Goal: Answer question/provide support: Answer question/provide support

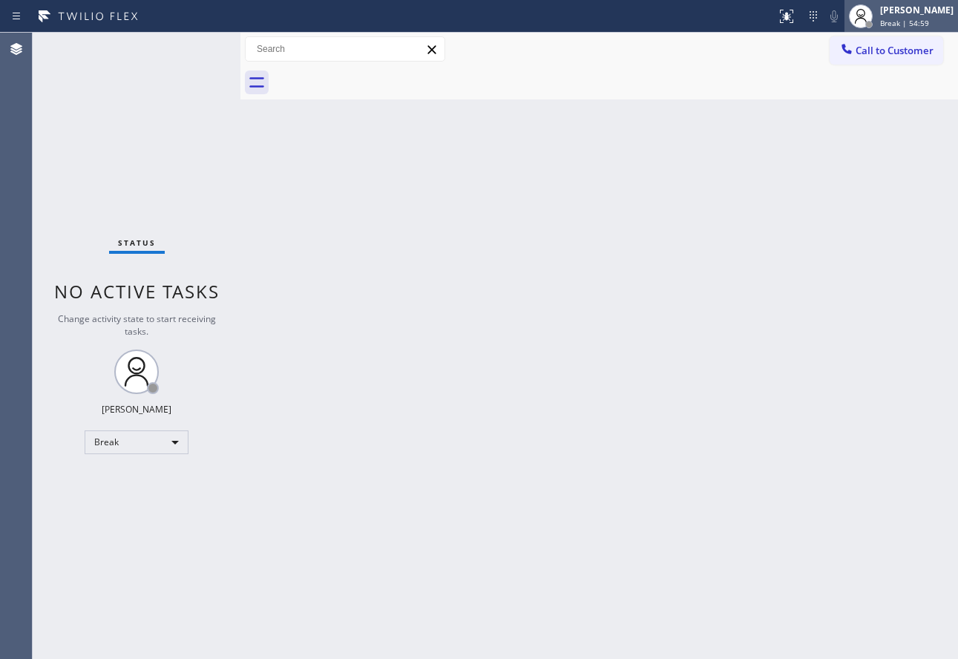
click at [931, 17] on div "[PERSON_NAME] Break | 54:59" at bounding box center [918, 16] width 81 height 26
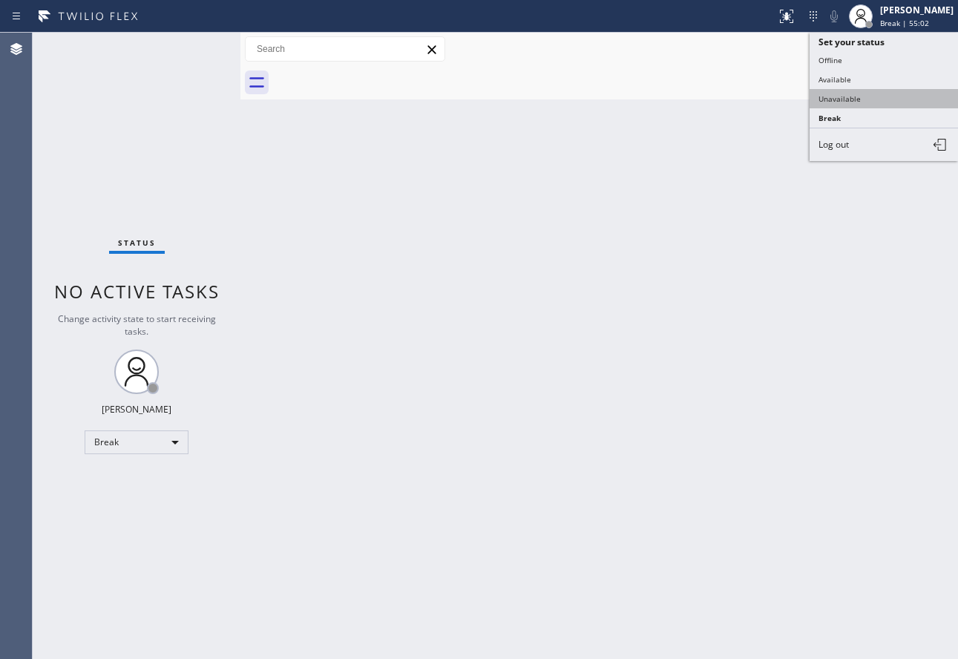
click at [846, 102] on button "Unavailable" at bounding box center [884, 98] width 148 height 19
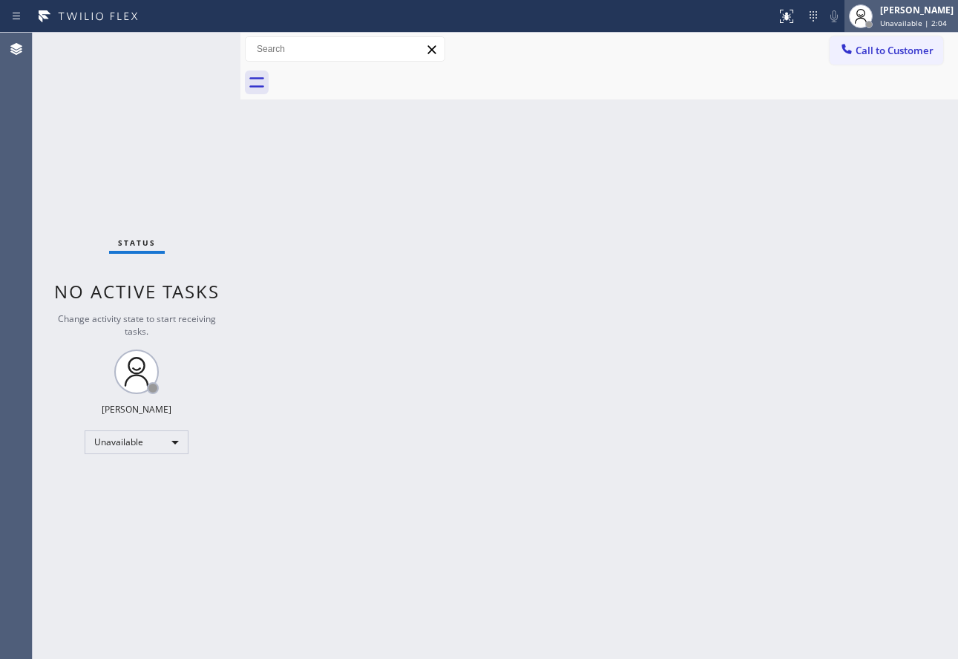
click at [870, 10] on icon at bounding box center [861, 16] width 18 height 18
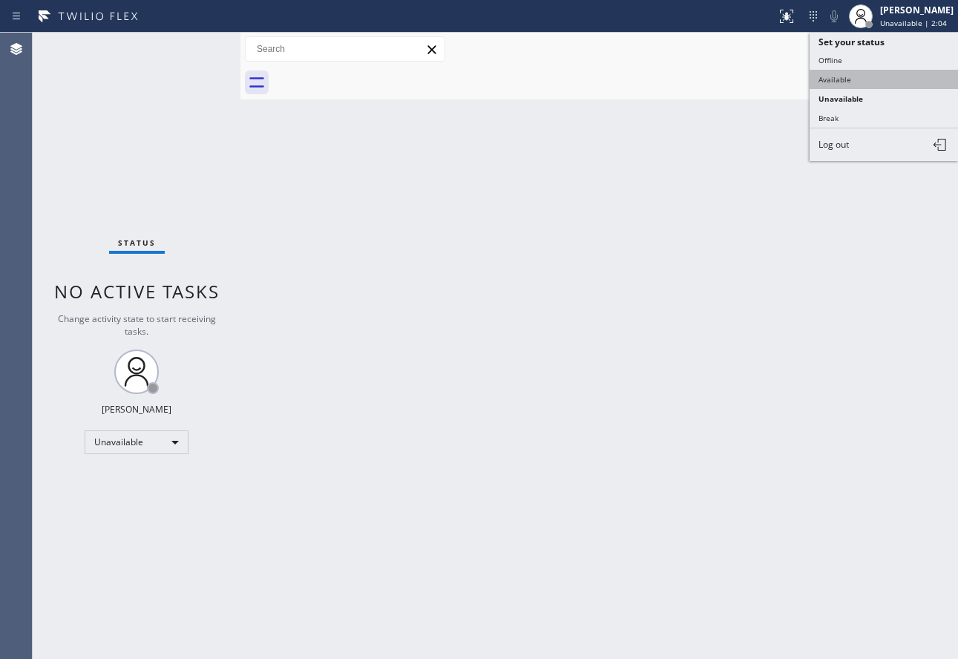
click at [835, 77] on button "Available" at bounding box center [884, 79] width 148 height 19
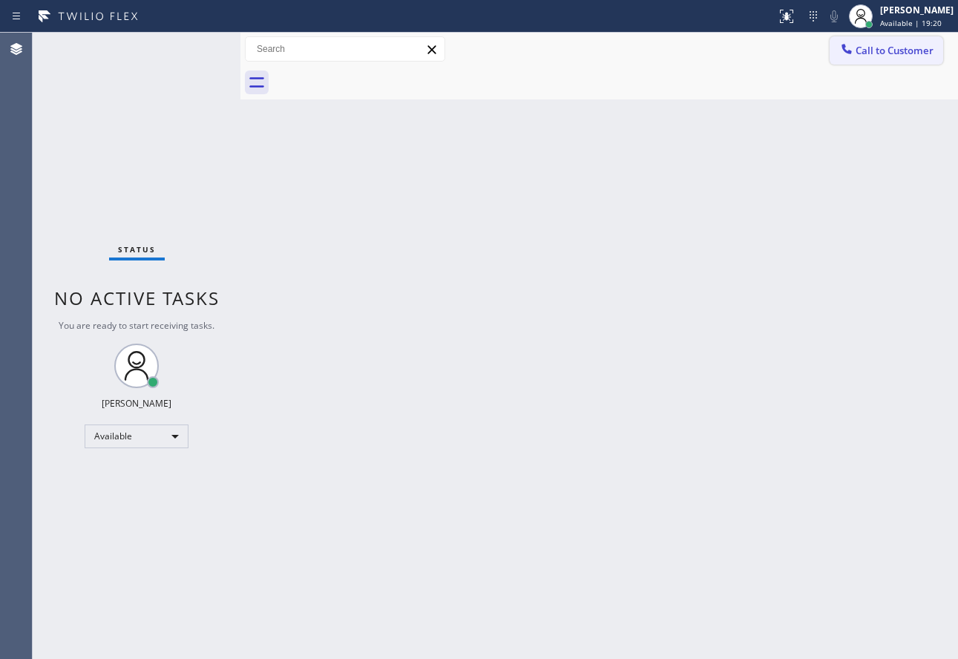
click at [896, 58] on button "Call to Customer" at bounding box center [887, 50] width 114 height 28
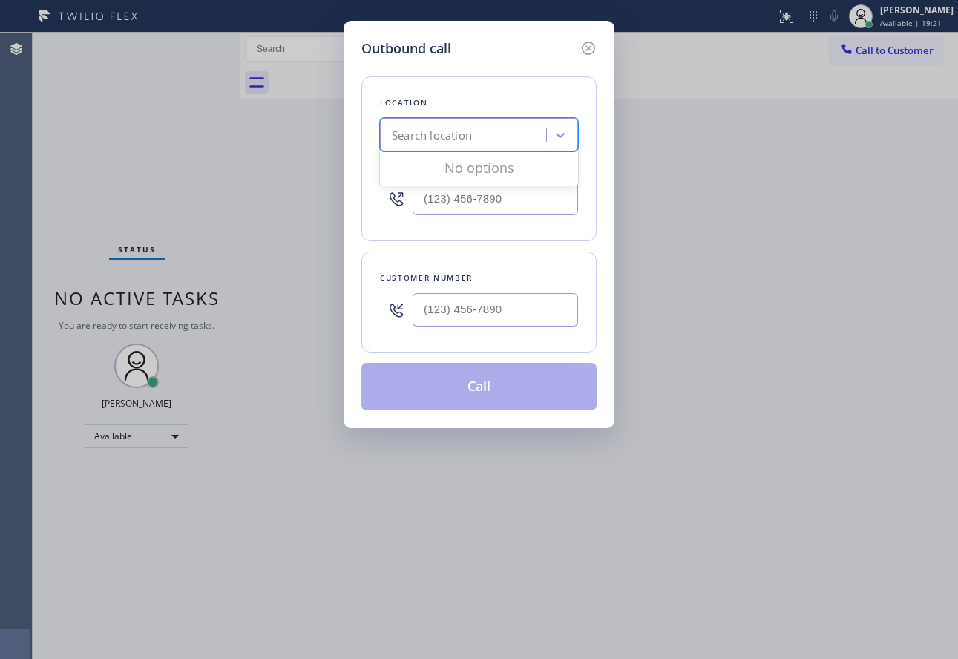
click at [500, 139] on div "Search location" at bounding box center [466, 136] width 162 height 26
type input "equinox"
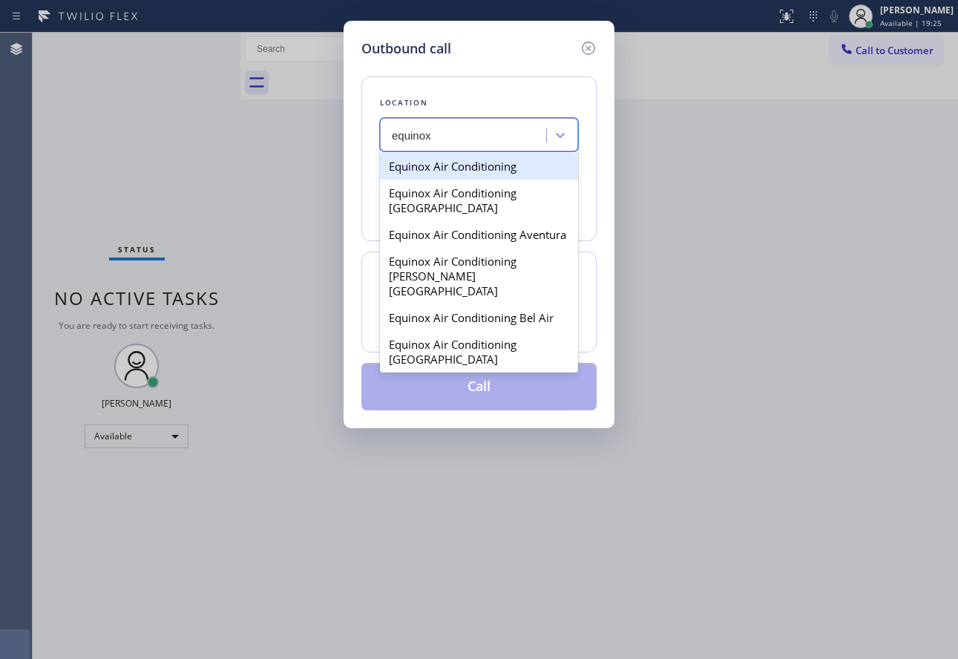
click at [487, 166] on div "Equinox Air Conditioning" at bounding box center [479, 166] width 198 height 27
type input "[PHONE_NUMBER]"
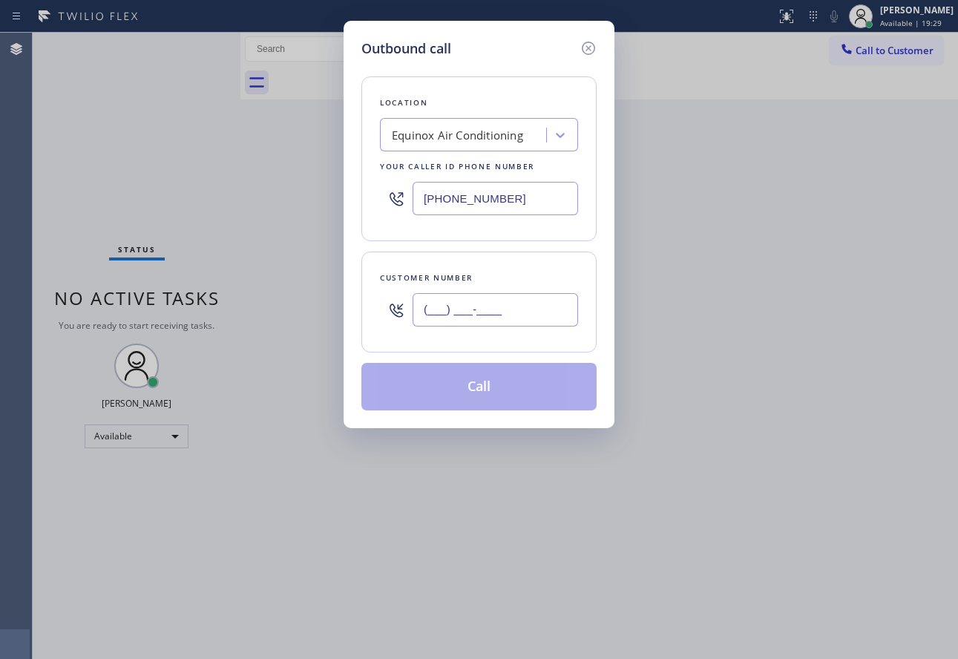
click at [529, 314] on input "(___) ___-____" at bounding box center [496, 309] width 166 height 33
paste input "510) 358-1638"
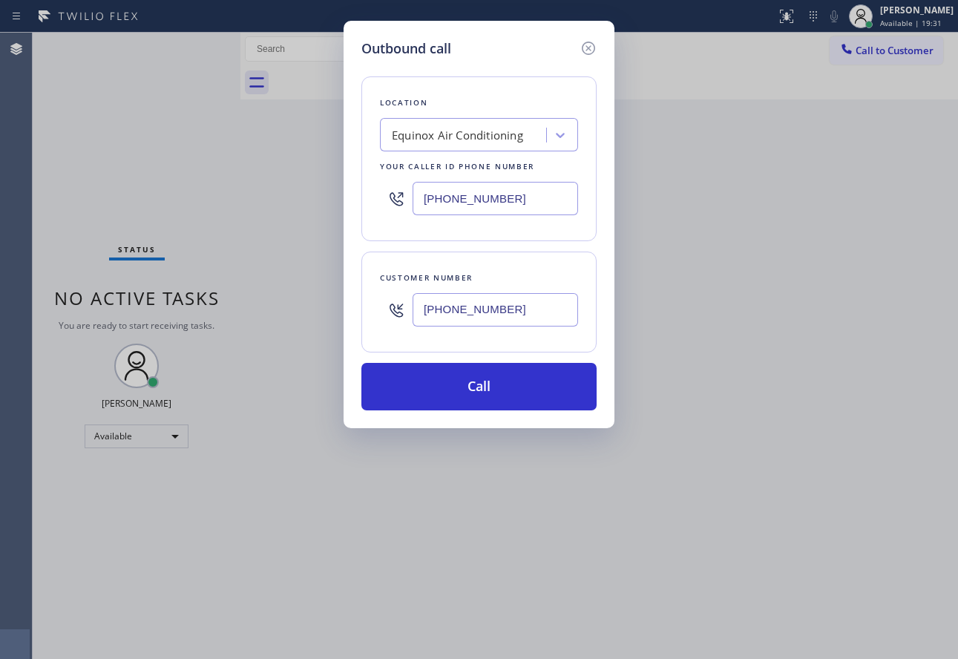
type input "[PHONE_NUMBER]"
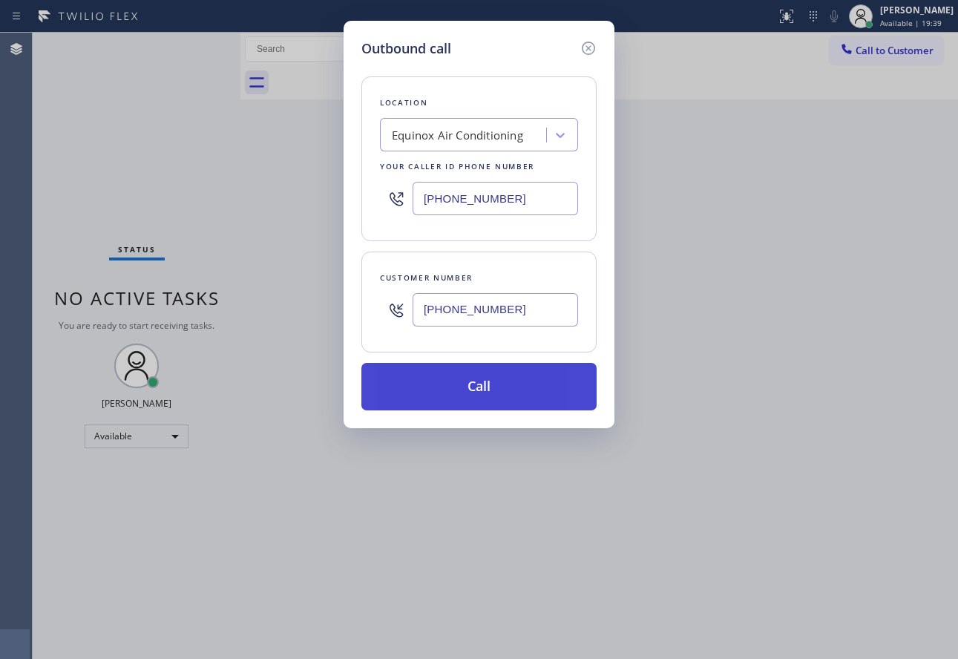
click at [546, 383] on button "Call" at bounding box center [479, 387] width 235 height 48
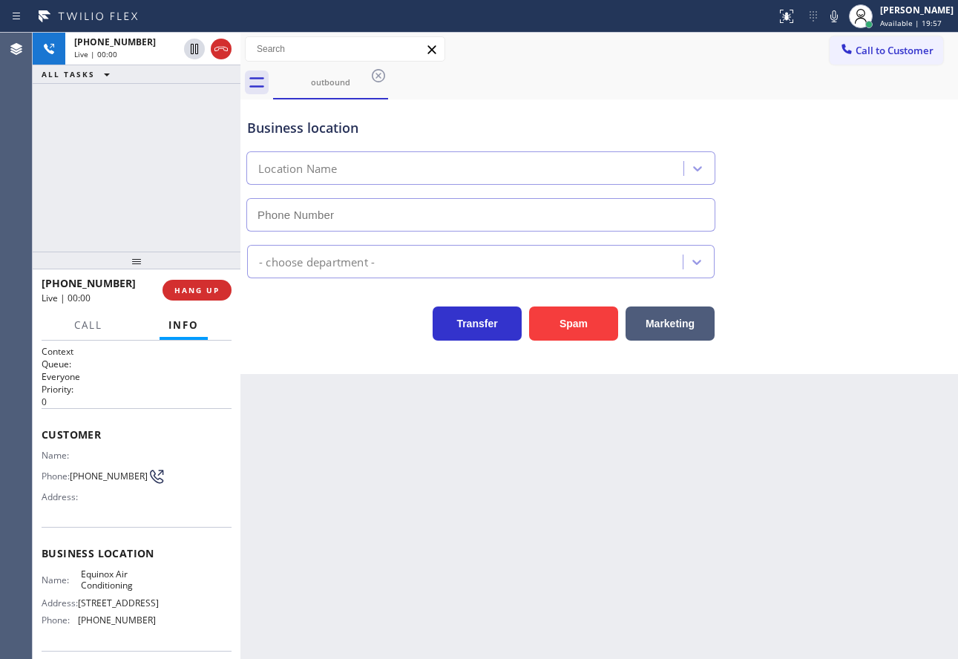
type input "[PHONE_NUMBER]"
click at [131, 626] on span "[PHONE_NUMBER]" at bounding box center [117, 620] width 78 height 11
copy span "[PHONE_NUMBER]"
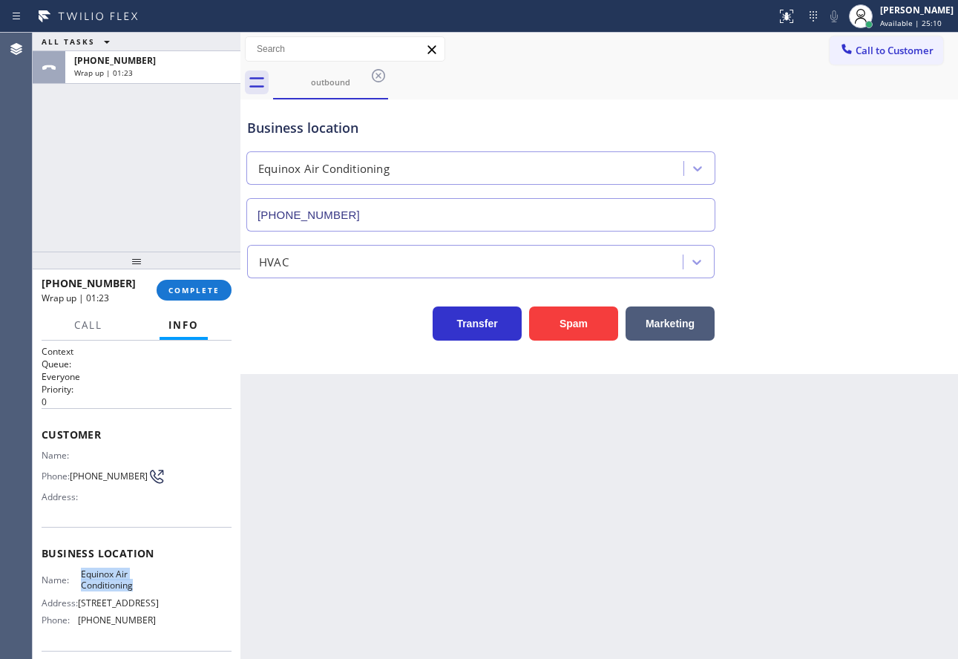
drag, startPoint x: 79, startPoint y: 584, endPoint x: 148, endPoint y: 589, distance: 70.0
click at [148, 589] on span "Equinox Air Conditioning" at bounding box center [118, 580] width 74 height 23
copy span "Equinox Air Conditioning"
drag, startPoint x: 151, startPoint y: 639, endPoint x: 79, endPoint y: 584, distance: 91.2
click at [79, 584] on div "Name: Equinox Air Conditioning Address: [STREET_ADDRESS] Phone: [PHONE_NUMBER]" at bounding box center [137, 601] width 190 height 64
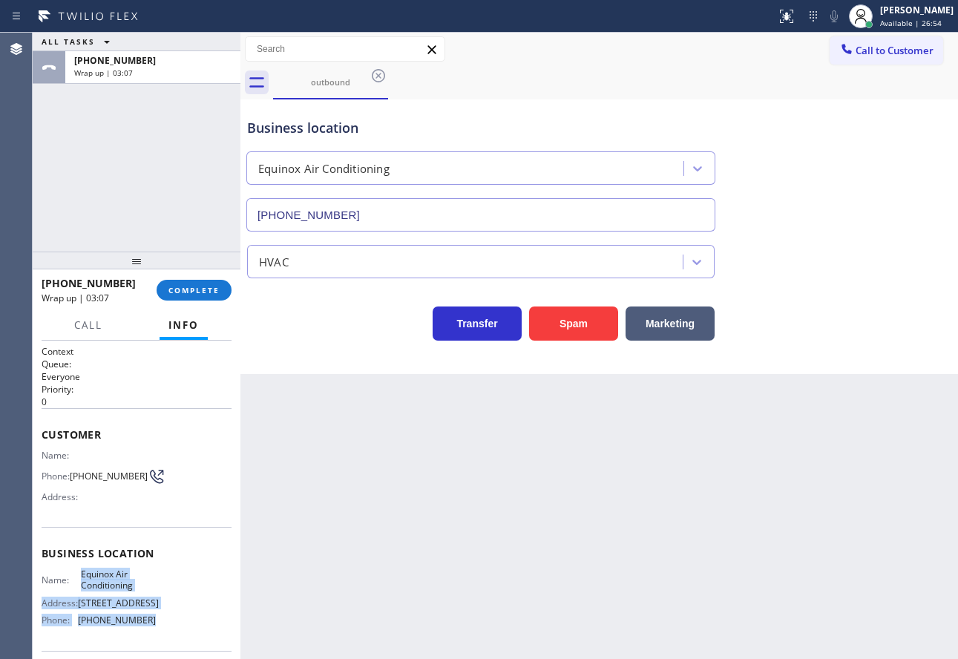
copy div "Equinox Air Conditioning Address: [STREET_ADDRESS] Phone: [PHONE_NUMBER]"
click at [216, 285] on span "COMPLETE" at bounding box center [194, 290] width 51 height 10
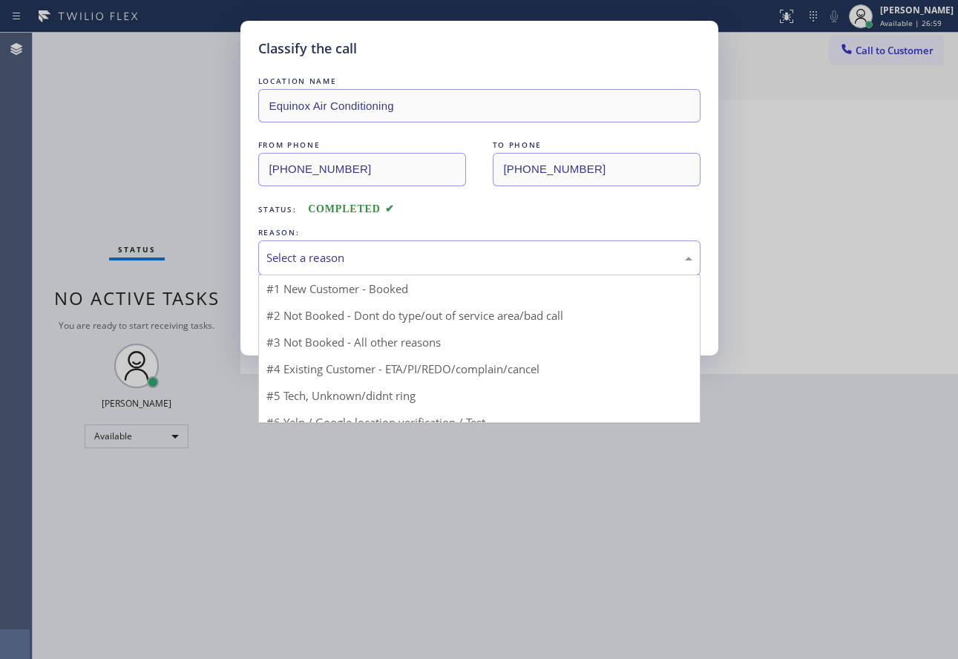
click at [352, 246] on div "Select a reason" at bounding box center [479, 258] width 442 height 35
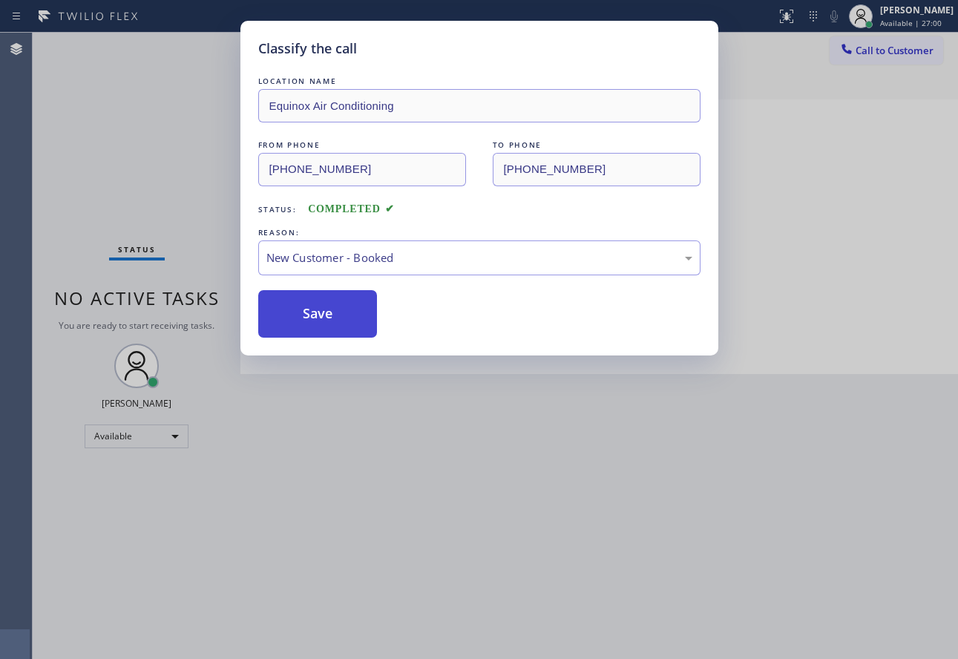
click at [321, 319] on button "Save" at bounding box center [318, 314] width 120 height 48
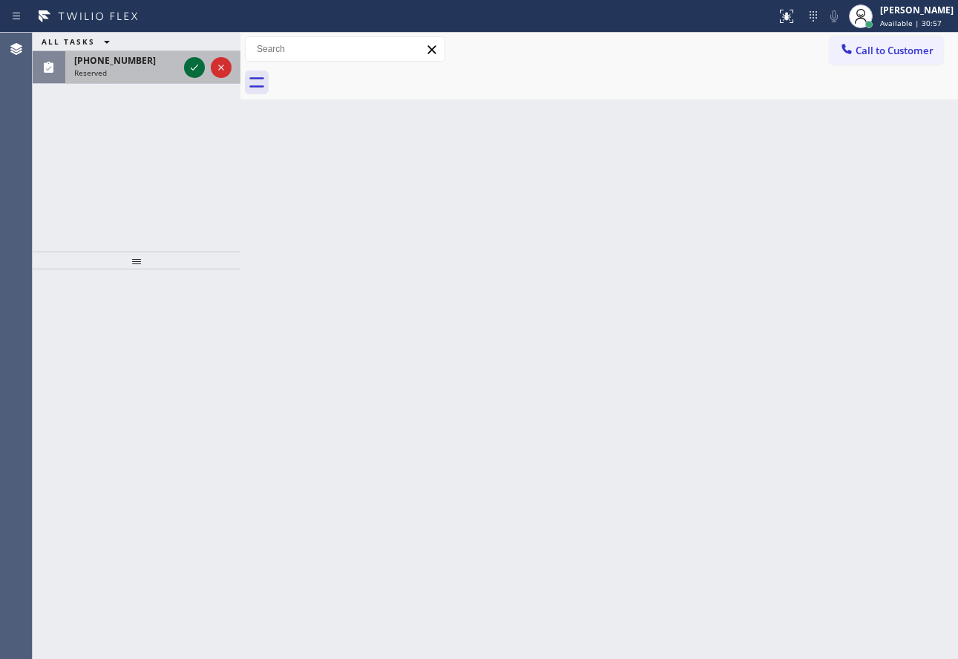
click at [195, 68] on icon at bounding box center [195, 68] width 18 height 18
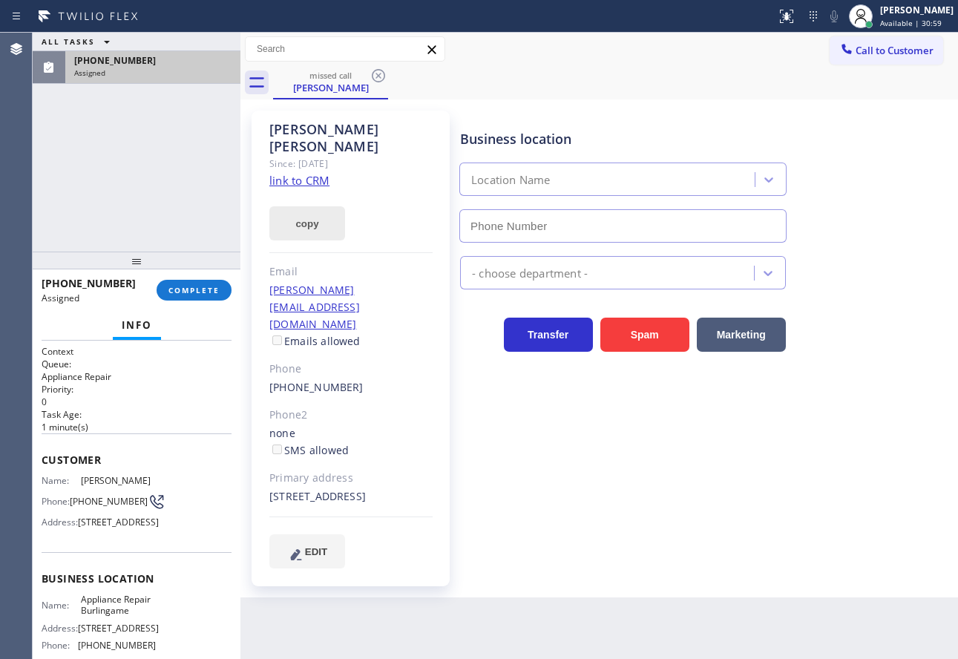
type input "[PHONE_NUMBER]"
click at [308, 173] on link "link to CRM" at bounding box center [300, 180] width 60 height 15
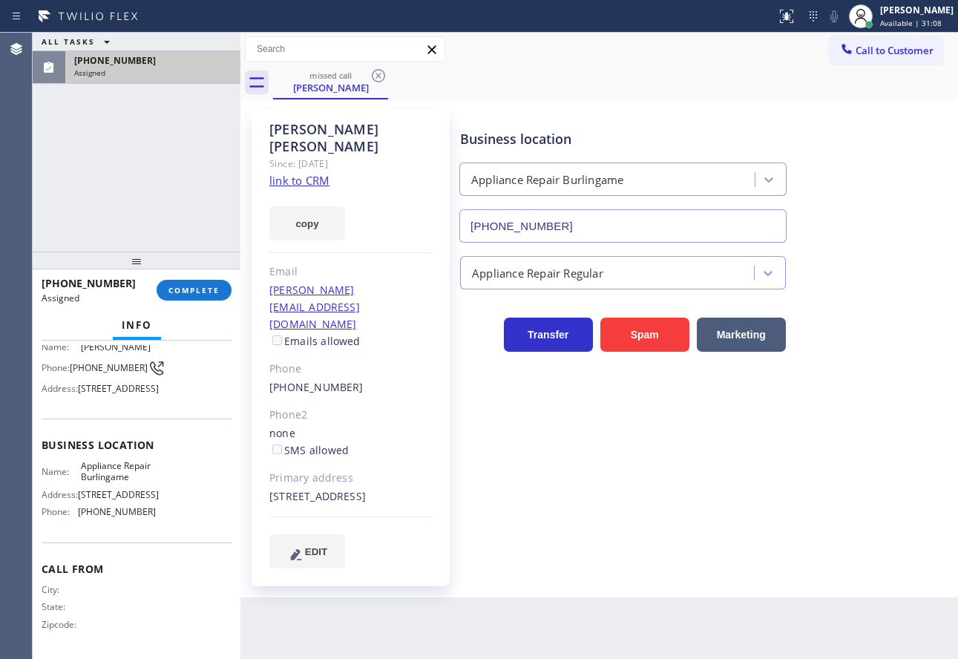
scroll to position [148, 0]
click at [151, 524] on div "Name: Appliance Repair Burlingame Address: [STREET_ADDRESS] Phone: [PHONE_NUMBE…" at bounding box center [137, 492] width 190 height 64
click at [177, 287] on span "COMPLETE" at bounding box center [194, 290] width 51 height 10
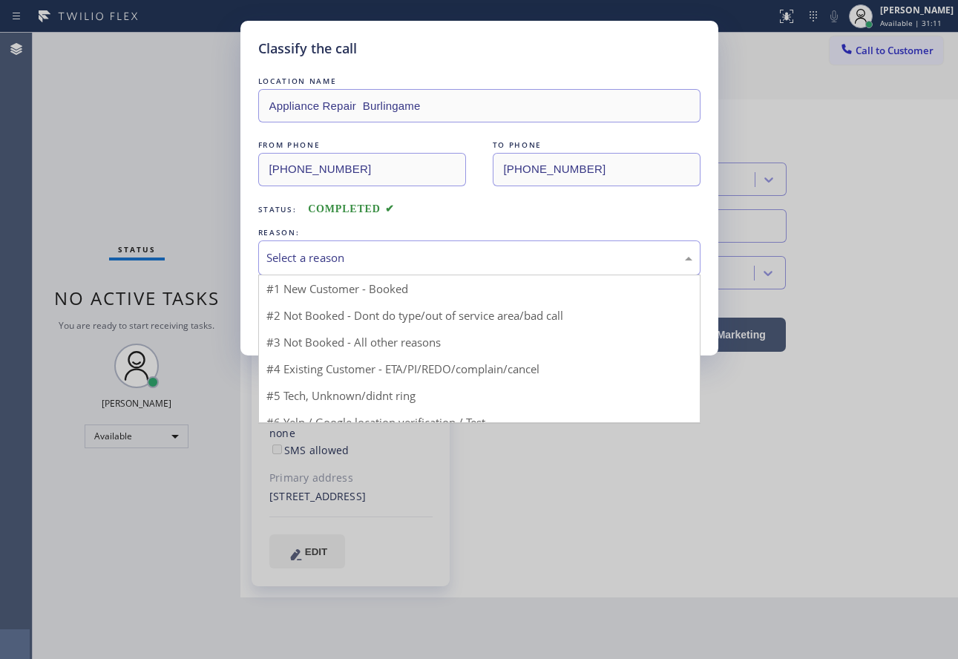
click at [390, 267] on div "Select a reason" at bounding box center [479, 258] width 442 height 35
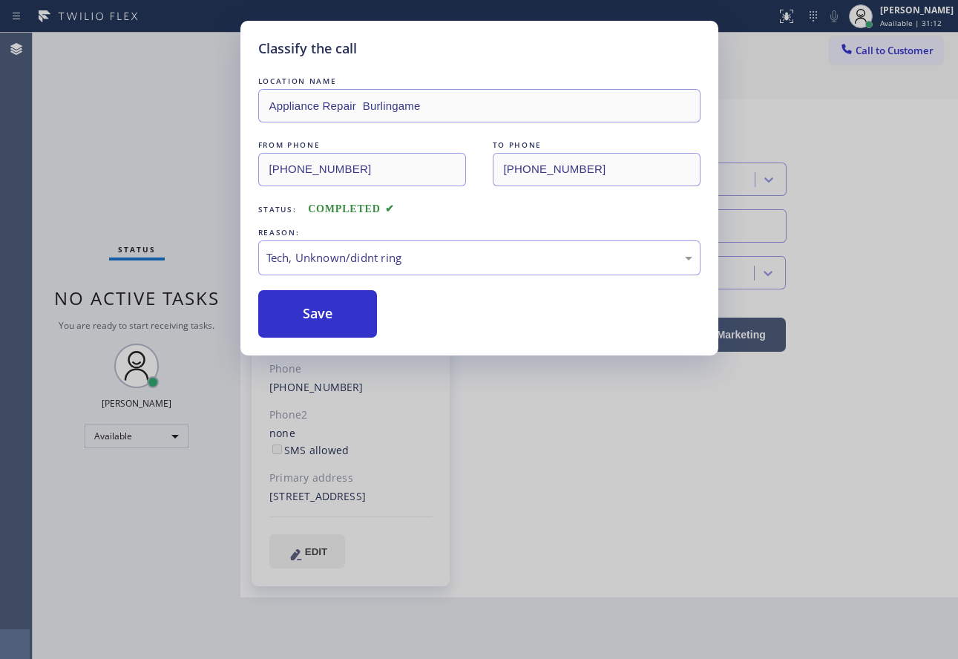
drag, startPoint x: 320, startPoint y: 368, endPoint x: 314, endPoint y: 328, distance: 39.8
click at [312, 316] on button "Save" at bounding box center [318, 314] width 120 height 48
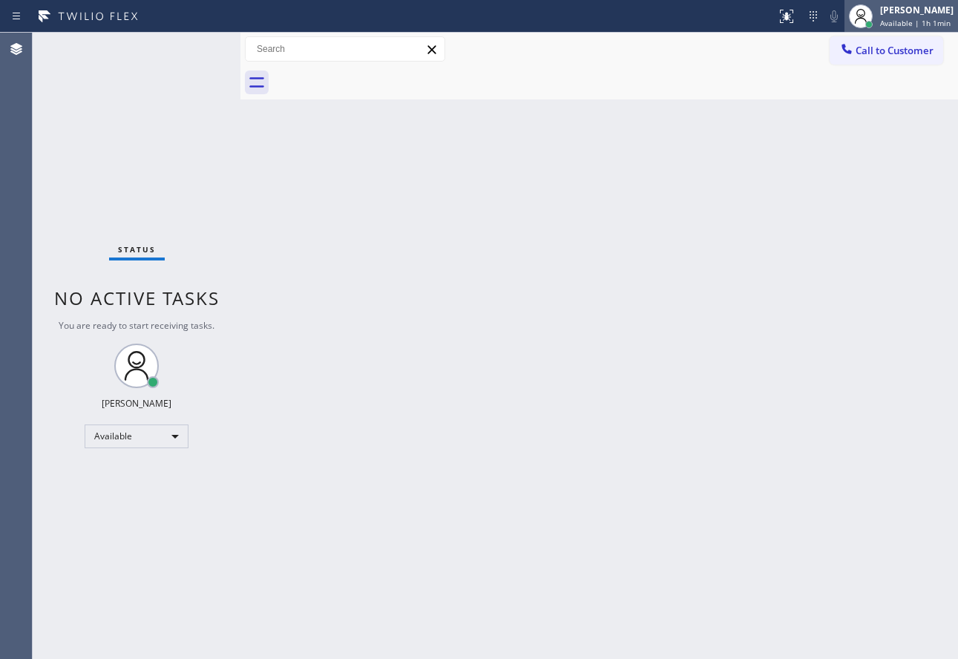
click at [924, 8] on div "[PERSON_NAME]" at bounding box center [918, 10] width 74 height 13
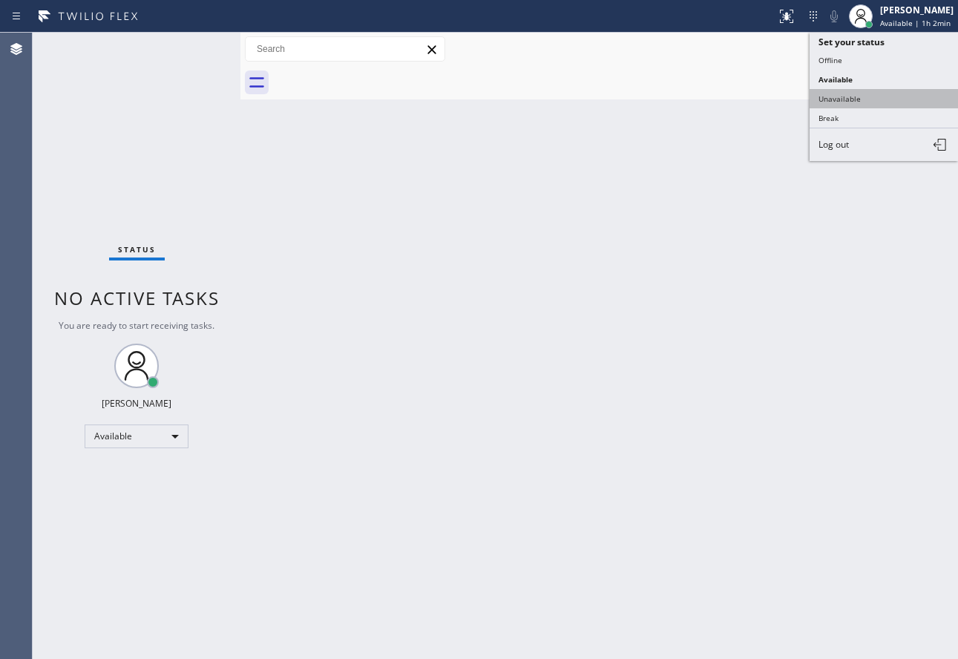
click at [847, 101] on button "Unavailable" at bounding box center [884, 98] width 148 height 19
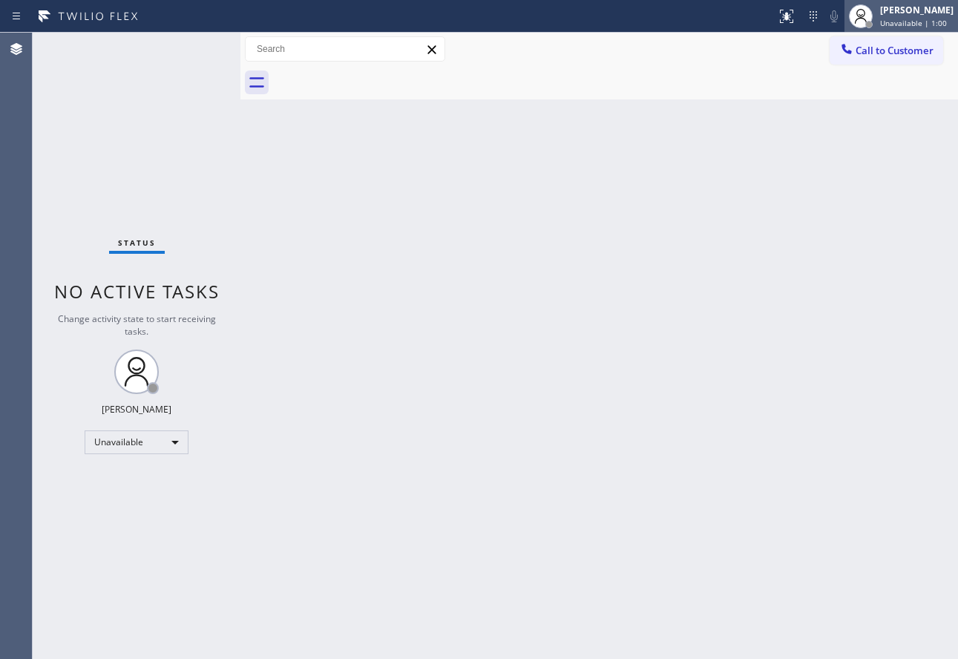
drag, startPoint x: 901, startPoint y: 6, endPoint x: 882, endPoint y: 25, distance: 26.8
click at [899, 7] on div "[PERSON_NAME]" at bounding box center [918, 10] width 74 height 13
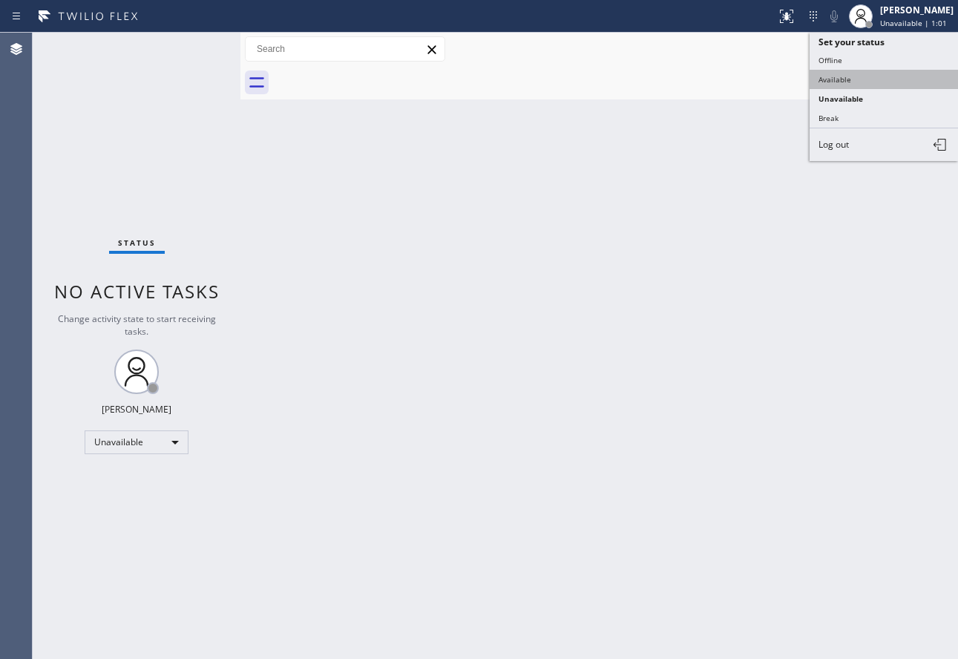
click at [842, 84] on button "Available" at bounding box center [884, 79] width 148 height 19
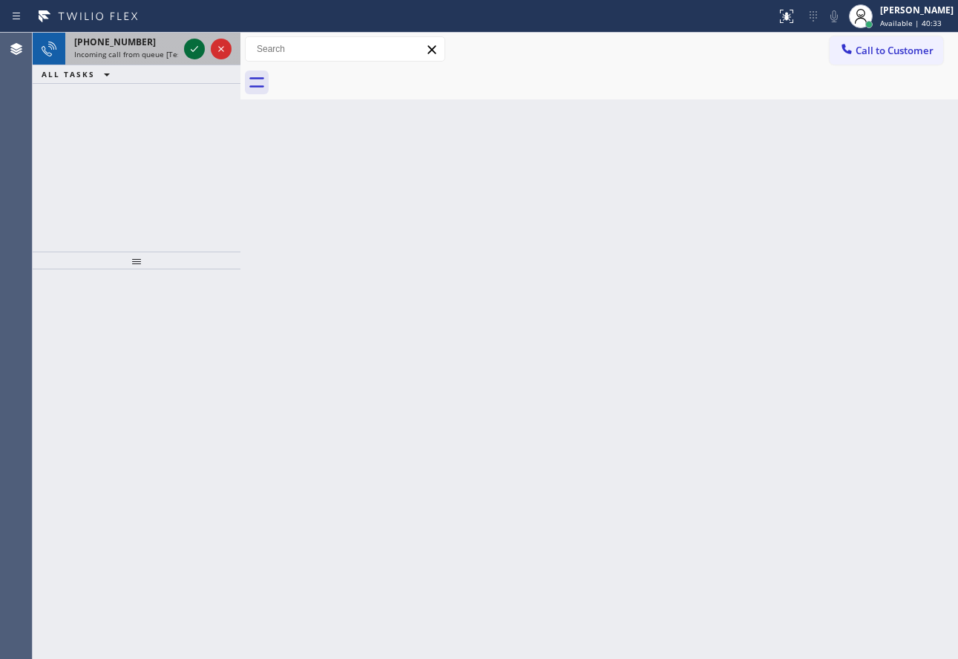
click at [190, 54] on icon at bounding box center [195, 49] width 18 height 18
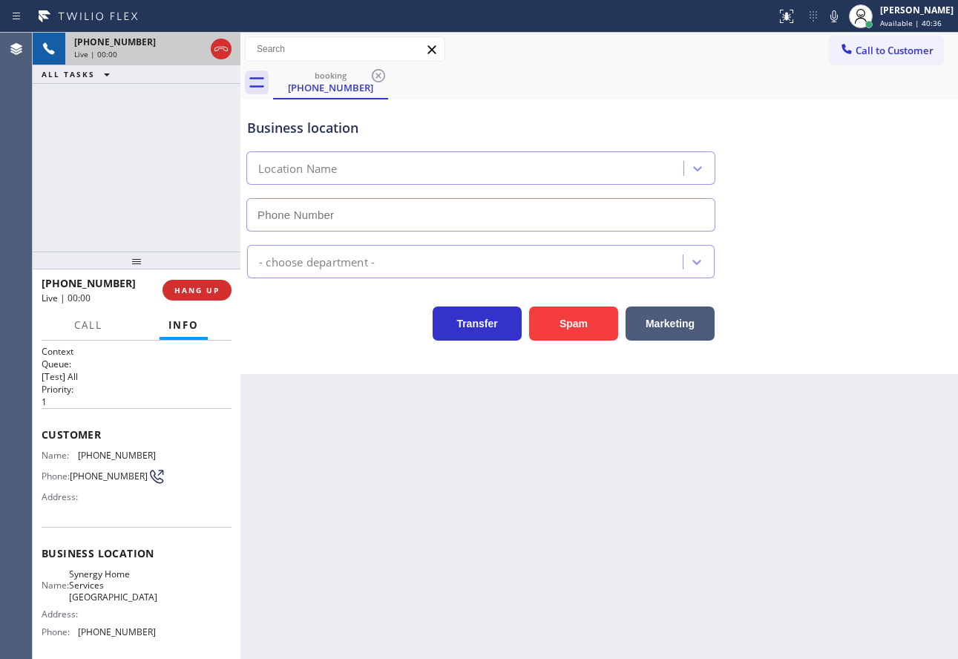
type input "[PHONE_NUMBER]"
click at [843, 24] on icon at bounding box center [835, 16] width 18 height 18
click at [840, 17] on rect at bounding box center [834, 15] width 10 height 10
click at [899, 318] on div "Transfer Spam Marketing" at bounding box center [599, 317] width 711 height 48
click at [202, 290] on span "HANG UP" at bounding box center [196, 290] width 45 height 10
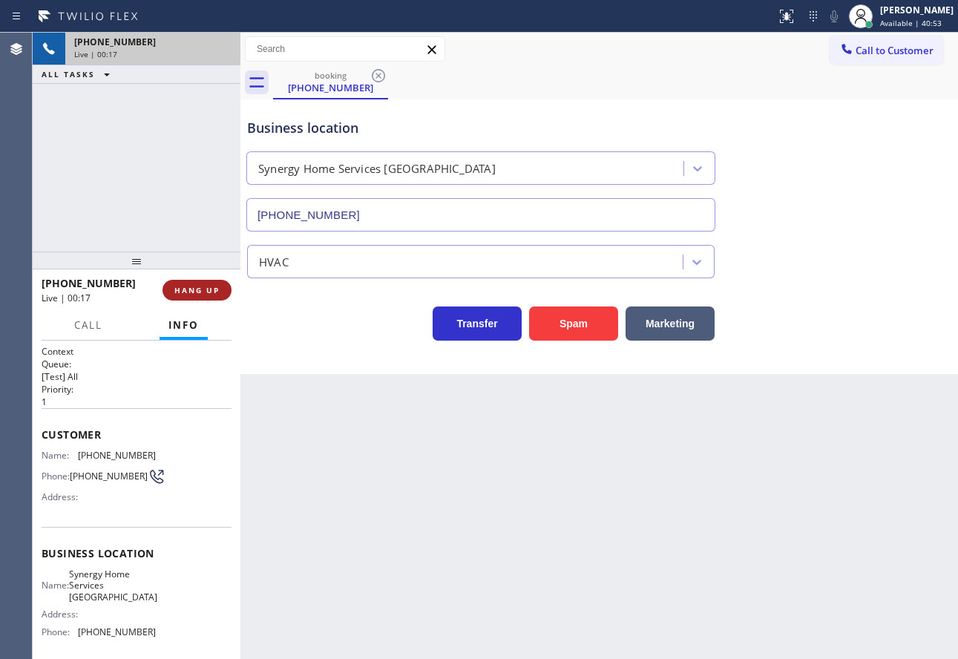
click at [202, 290] on span "HANG UP" at bounding box center [196, 290] width 45 height 10
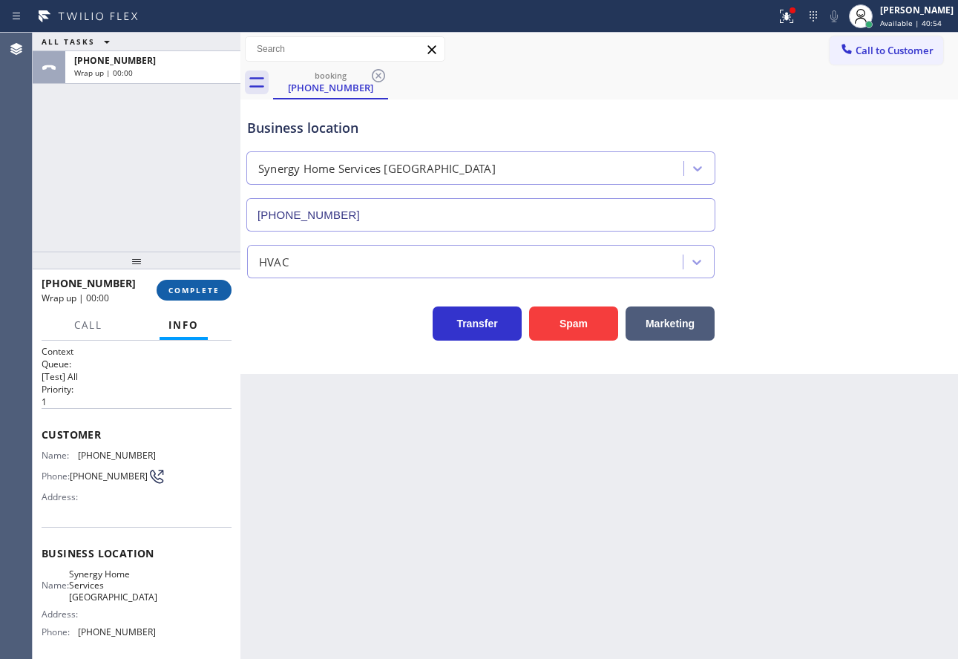
click at [202, 290] on span "COMPLETE" at bounding box center [194, 290] width 51 height 10
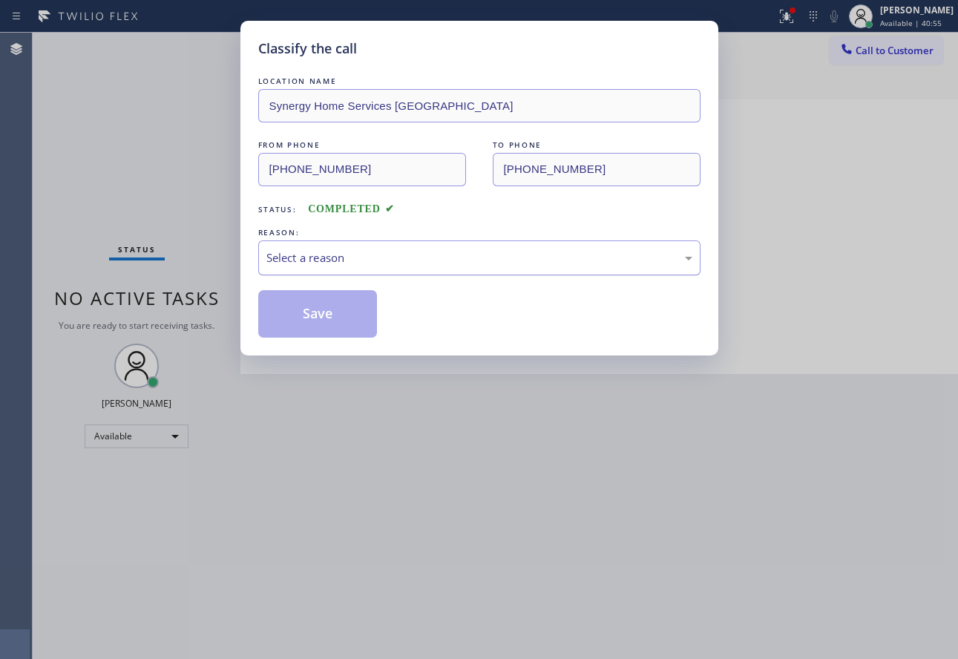
click at [414, 253] on div "Select a reason" at bounding box center [480, 257] width 426 height 17
click at [327, 315] on button "Save" at bounding box center [318, 314] width 120 height 48
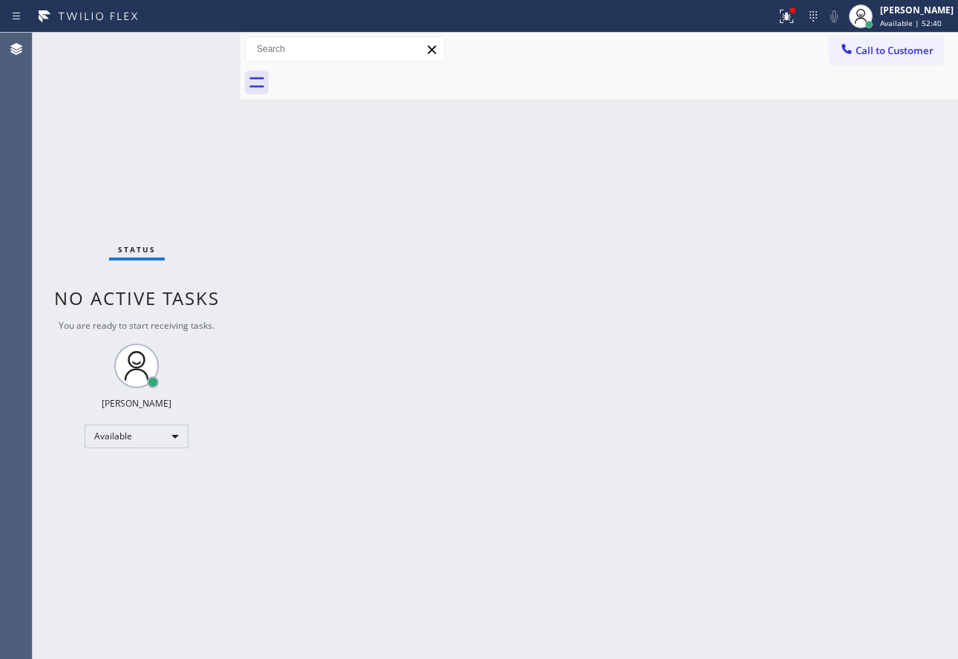
click at [596, 335] on div "Back to Dashboard Change Sender ID Customers Technicians Select a contact Outbo…" at bounding box center [600, 346] width 718 height 627
click at [914, 14] on div "[PERSON_NAME]" at bounding box center [918, 10] width 74 height 13
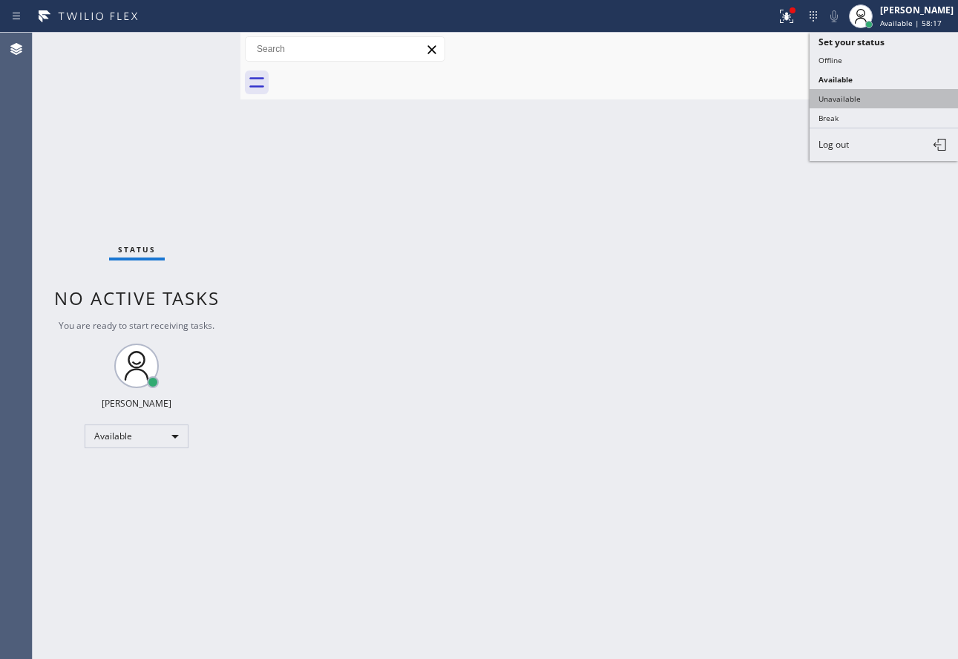
click at [855, 94] on button "Unavailable" at bounding box center [884, 98] width 148 height 19
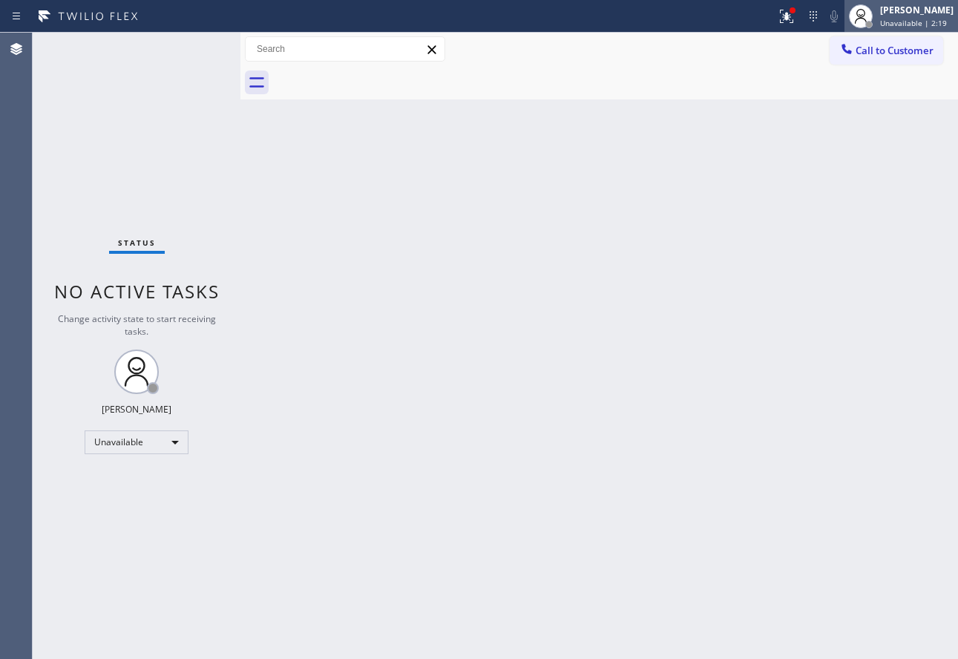
click at [918, 22] on span "Unavailable | 2:19" at bounding box center [914, 23] width 67 height 10
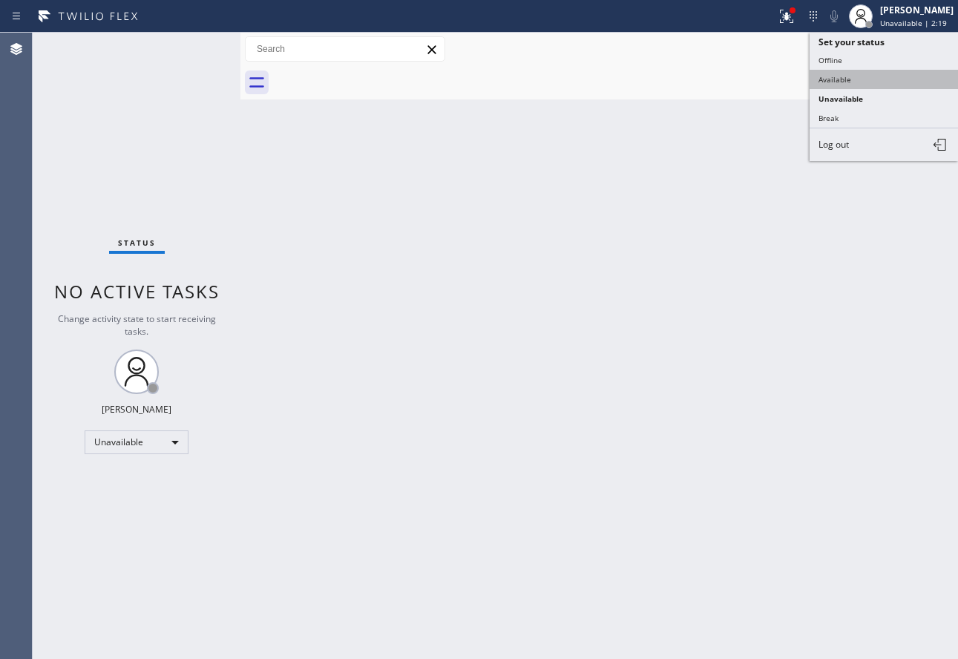
click at [854, 80] on button "Available" at bounding box center [884, 79] width 148 height 19
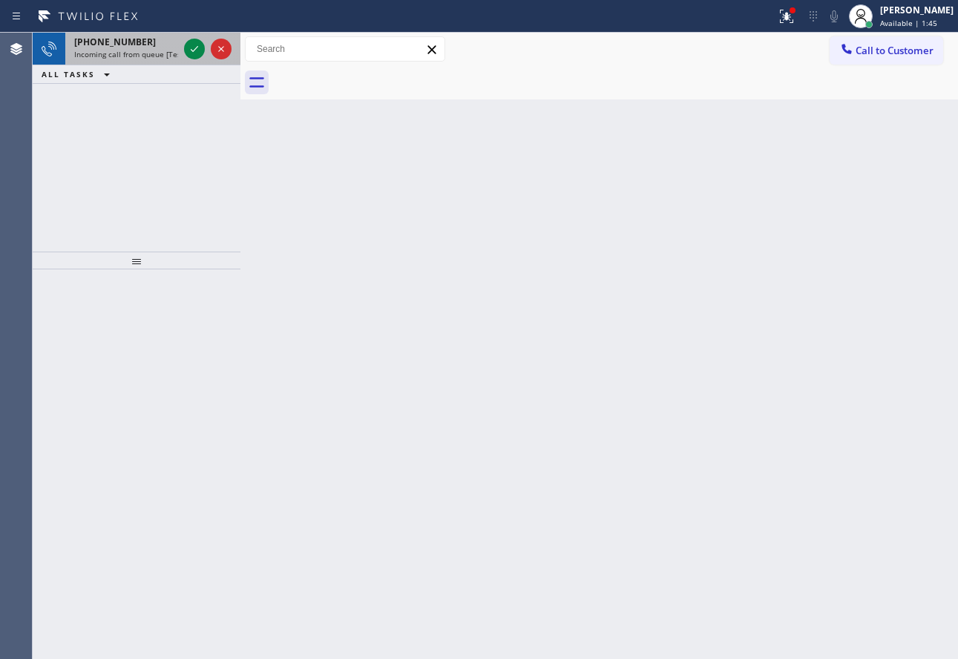
click at [140, 52] on span "Incoming call from queue [Test] All" at bounding box center [135, 54] width 123 height 10
click at [195, 48] on icon at bounding box center [195, 49] width 18 height 18
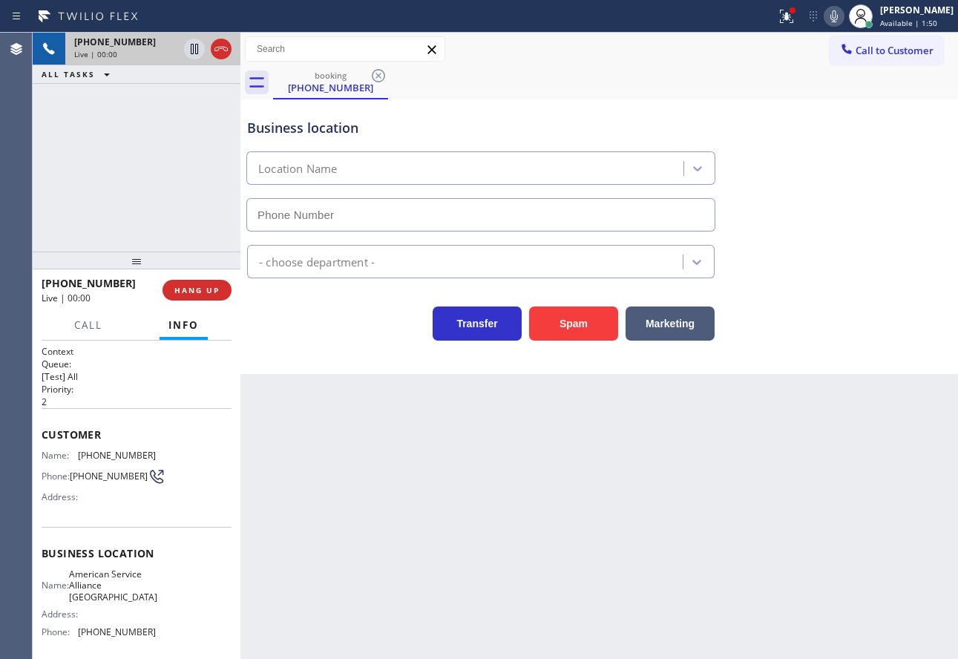
type input "[PHONE_NUMBER]"
click at [832, 380] on div "Back to Dashboard Change Sender ID Customers Technicians Select a contact Outbo…" at bounding box center [600, 346] width 718 height 627
click at [212, 287] on span "HANG UP" at bounding box center [196, 290] width 45 height 10
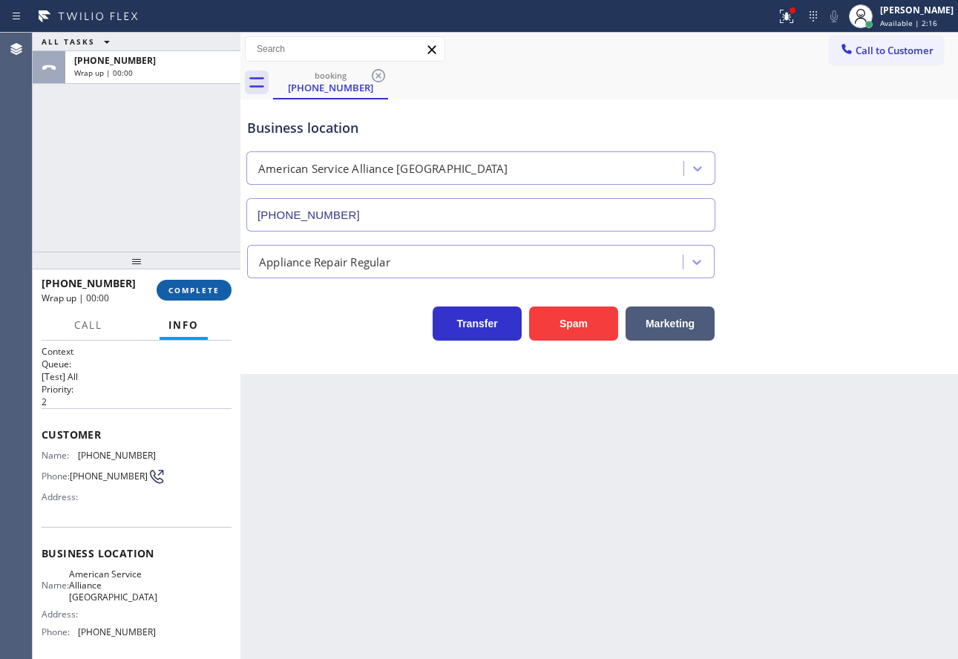
click at [212, 287] on span "COMPLETE" at bounding box center [194, 290] width 51 height 10
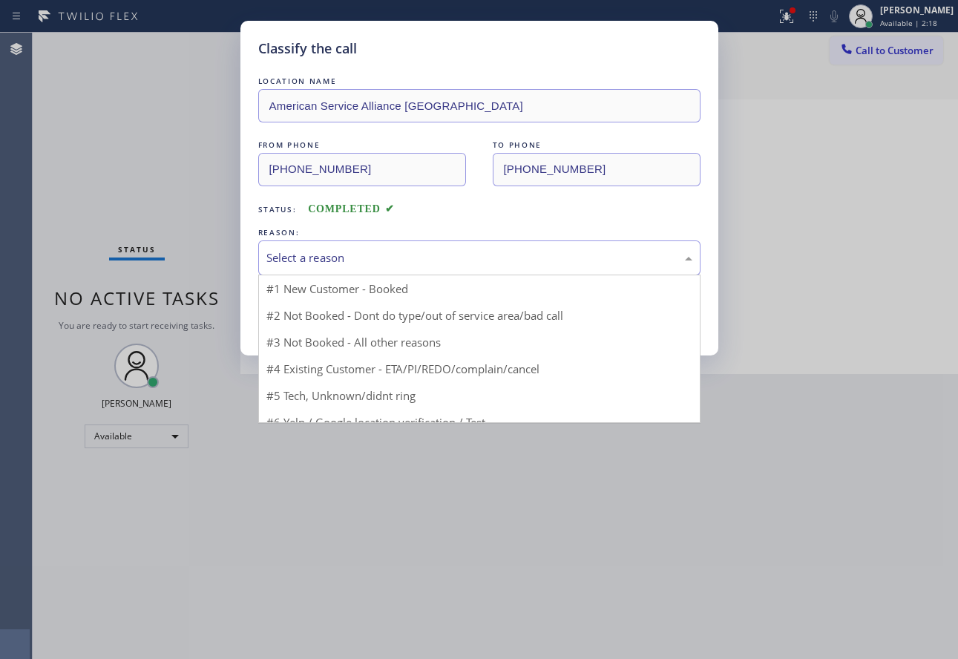
click at [421, 251] on div "Select a reason" at bounding box center [480, 257] width 426 height 17
drag, startPoint x: 324, startPoint y: 373, endPoint x: 323, endPoint y: 343, distance: 30.5
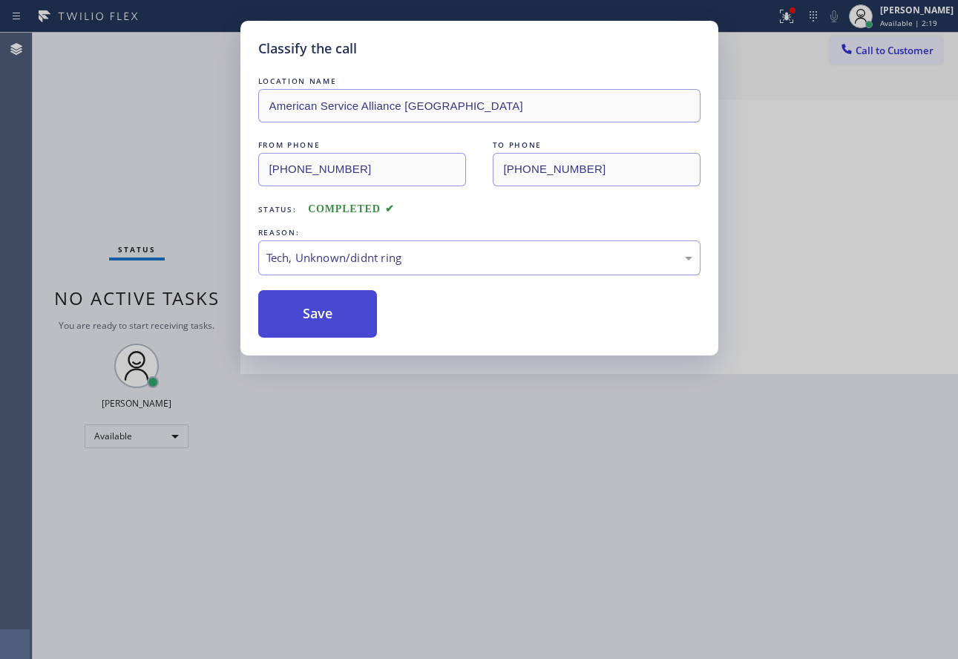
click at [321, 328] on button "Save" at bounding box center [318, 314] width 120 height 48
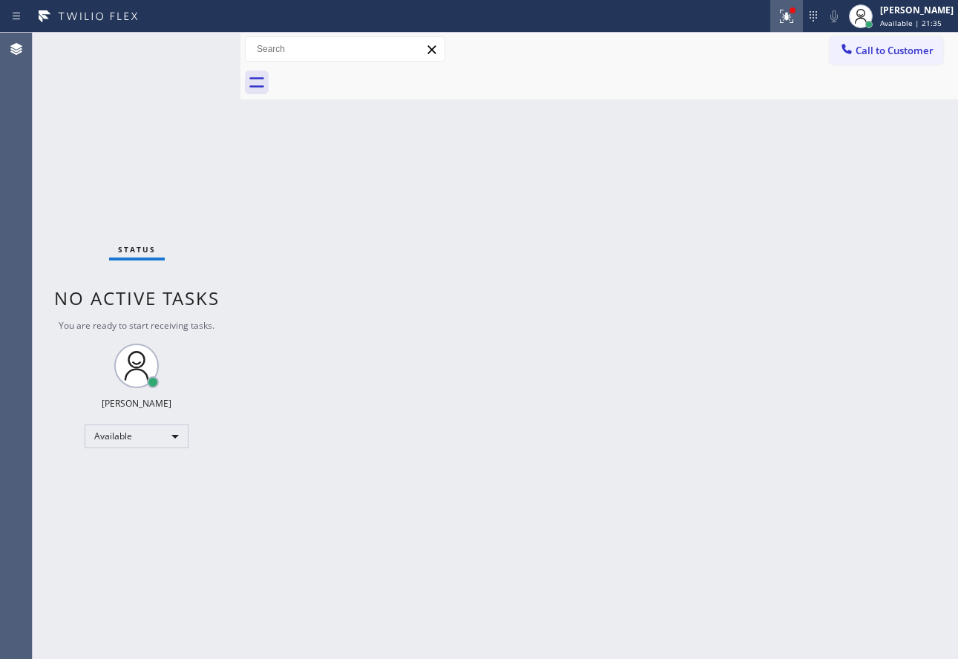
click at [796, 16] on icon at bounding box center [787, 16] width 18 height 18
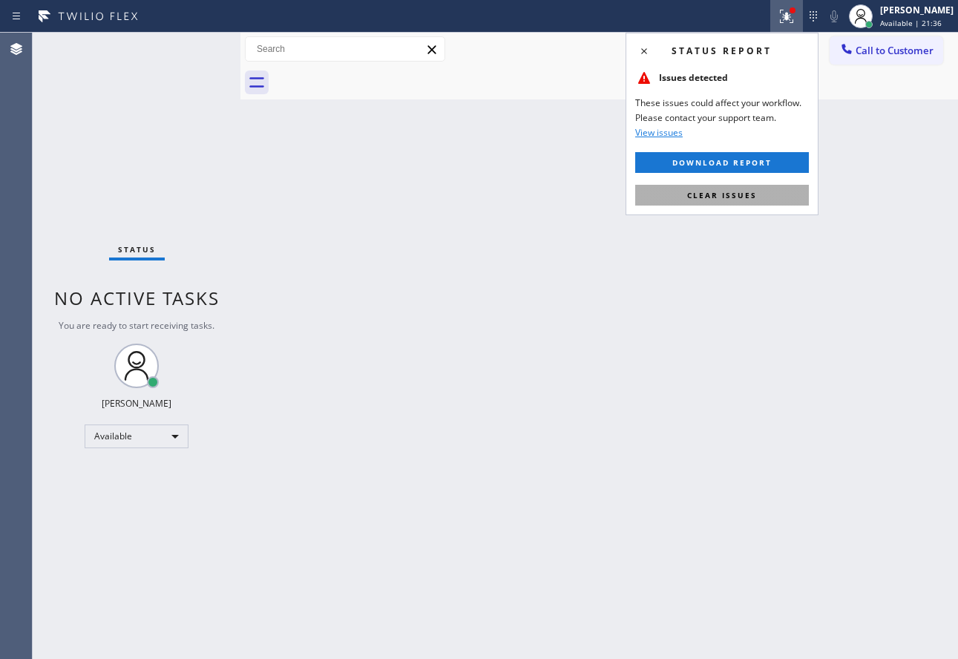
click at [719, 192] on span "Clear issues" at bounding box center [722, 195] width 70 height 10
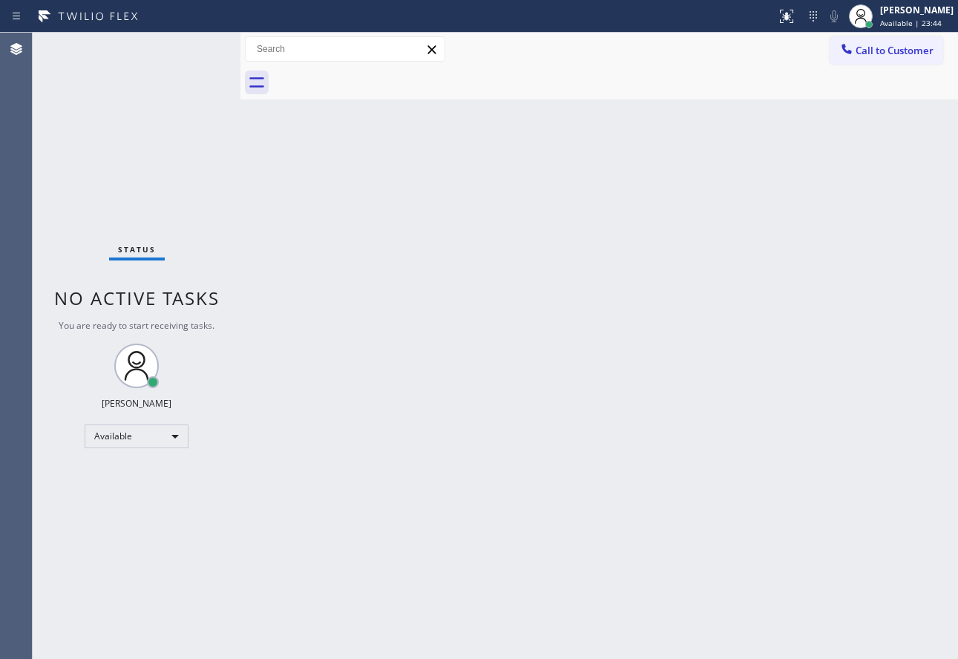
click at [509, 298] on div "Back to Dashboard Change Sender ID Customers Technicians Select a contact Outbo…" at bounding box center [600, 346] width 718 height 627
click at [759, 368] on div "Back to Dashboard Change Sender ID Customers Technicians Select a contact Outbo…" at bounding box center [600, 346] width 718 height 627
click at [902, 19] on span "Available | 43:15" at bounding box center [912, 23] width 62 height 10
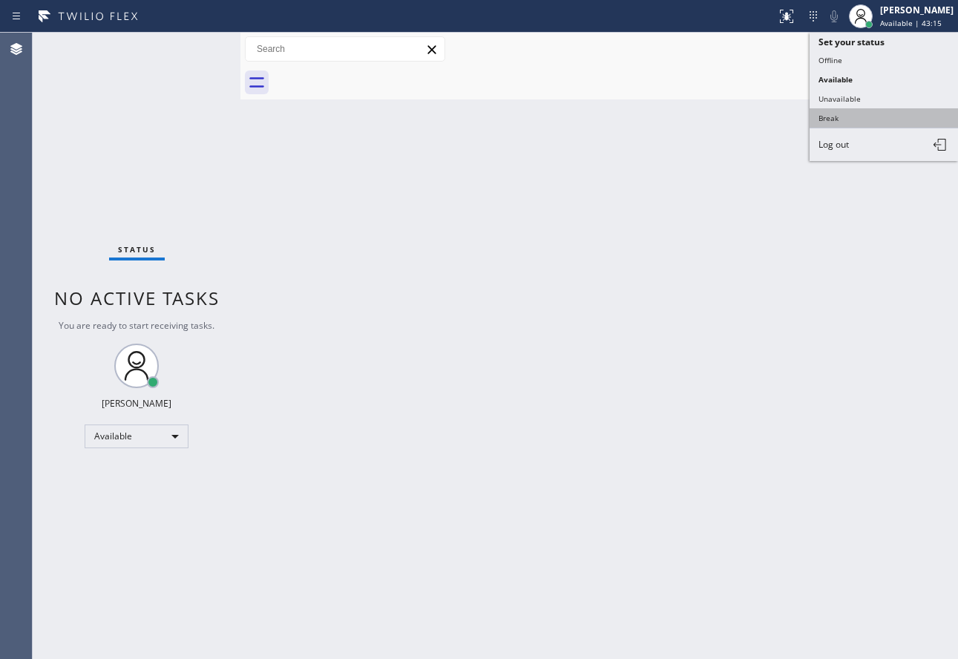
click at [851, 117] on button "Break" at bounding box center [884, 117] width 148 height 19
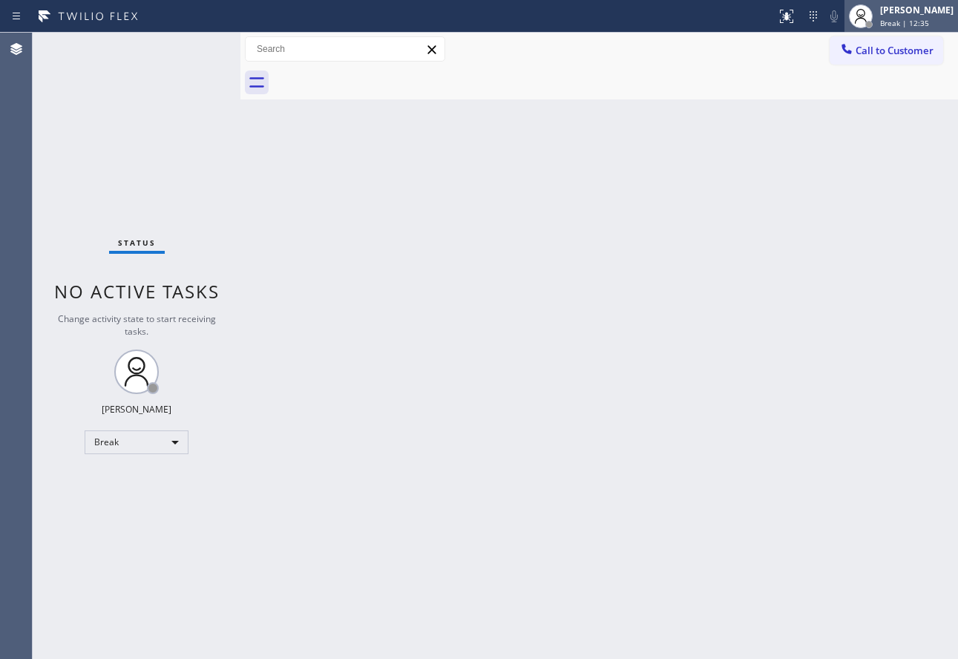
click at [913, 16] on div "[PERSON_NAME]" at bounding box center [918, 10] width 74 height 13
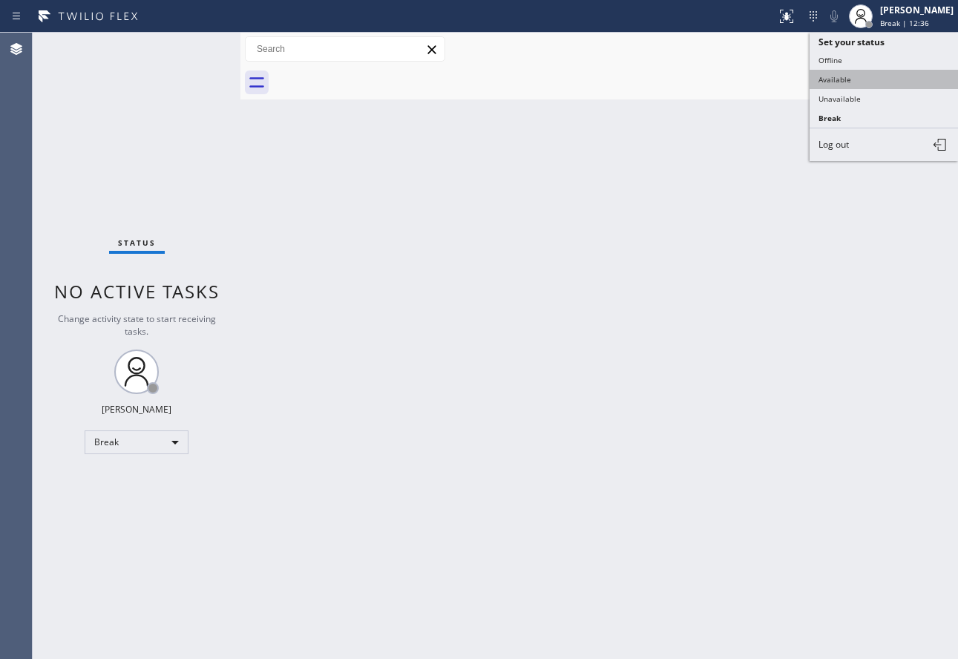
click at [875, 78] on button "Available" at bounding box center [884, 79] width 148 height 19
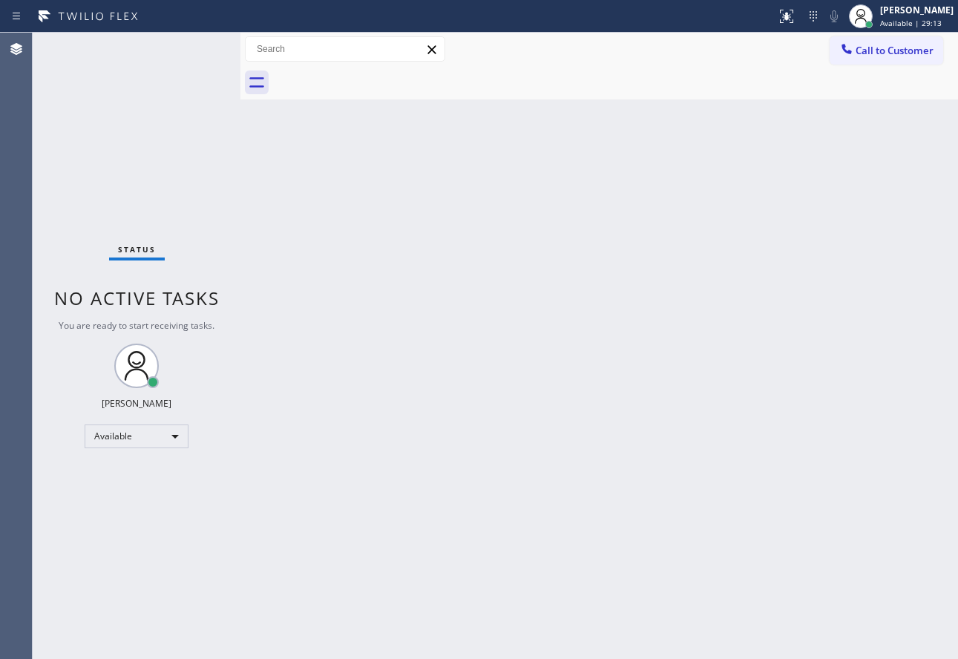
click at [690, 373] on div "Back to Dashboard Change Sender ID Customers Technicians Select a contact Outbo…" at bounding box center [600, 346] width 718 height 627
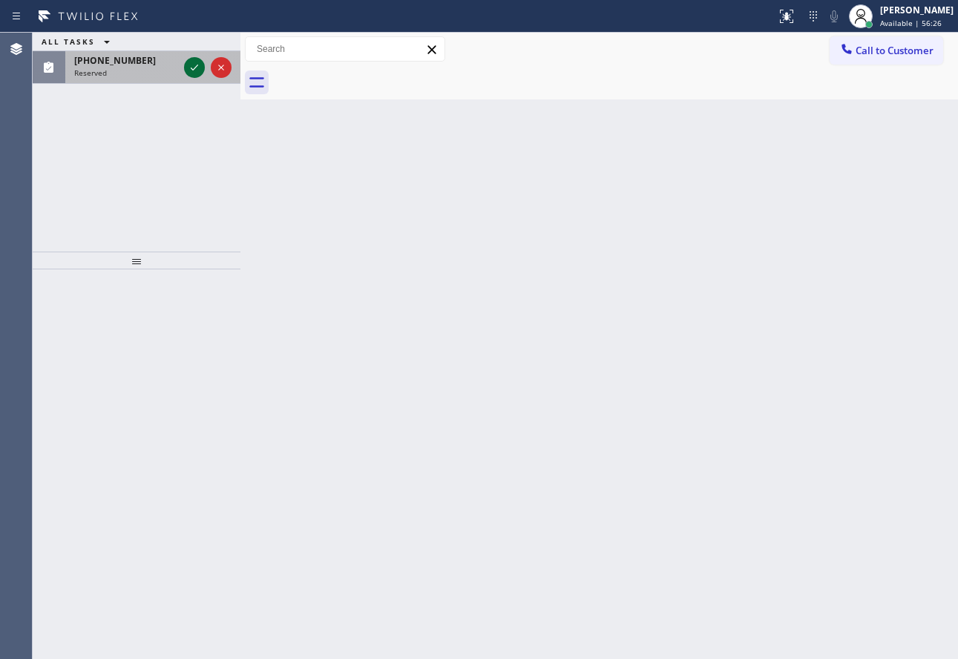
click at [194, 68] on icon at bounding box center [195, 68] width 18 height 18
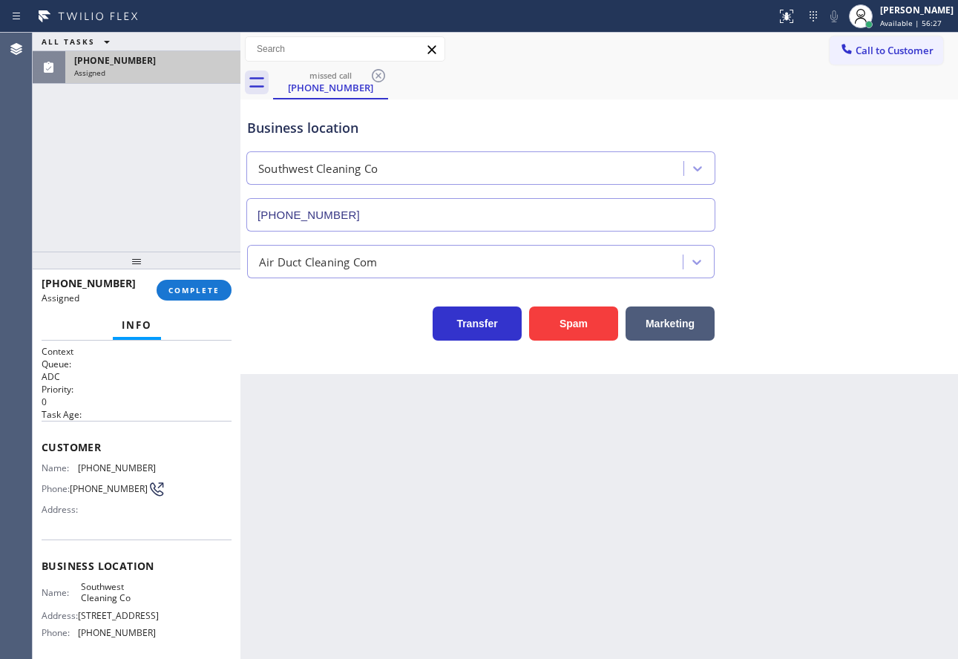
type input "[PHONE_NUMBER]"
click at [197, 294] on span "COMPLETE" at bounding box center [194, 290] width 51 height 10
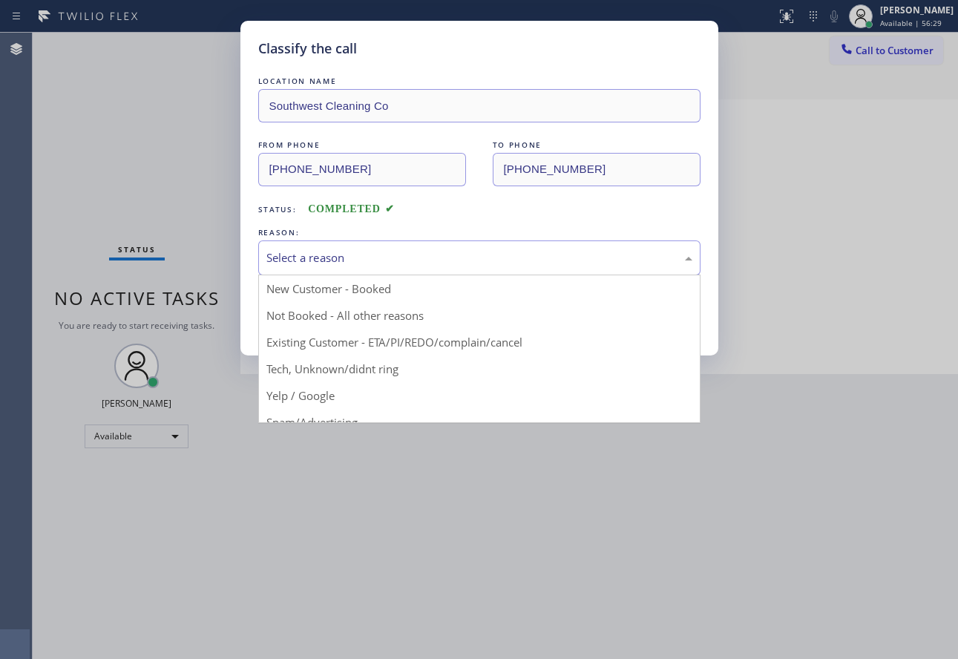
click at [327, 267] on div "Select a reason" at bounding box center [479, 258] width 442 height 35
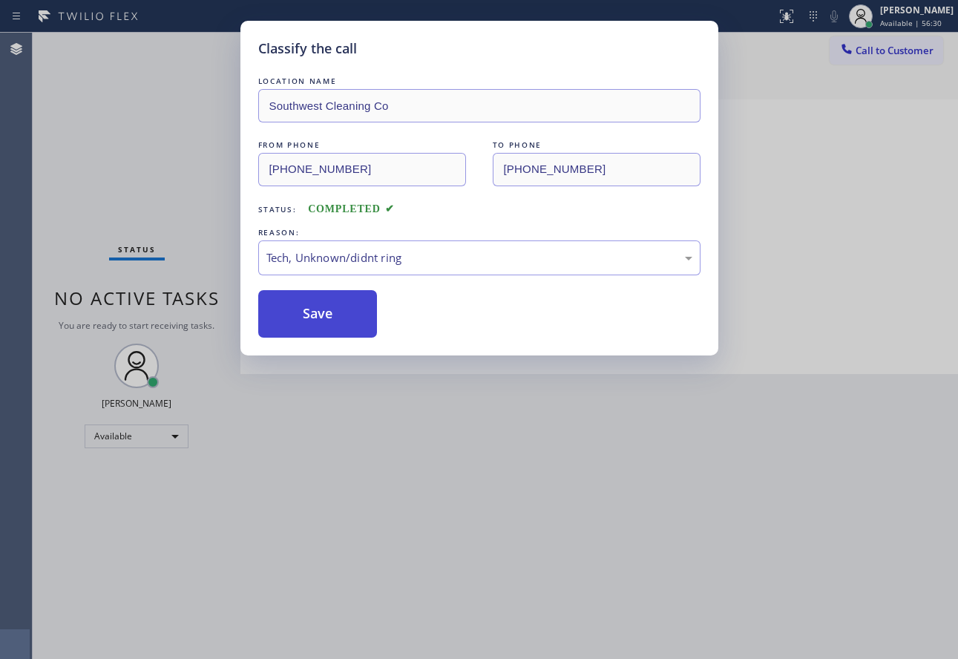
click at [320, 308] on button "Save" at bounding box center [318, 314] width 120 height 48
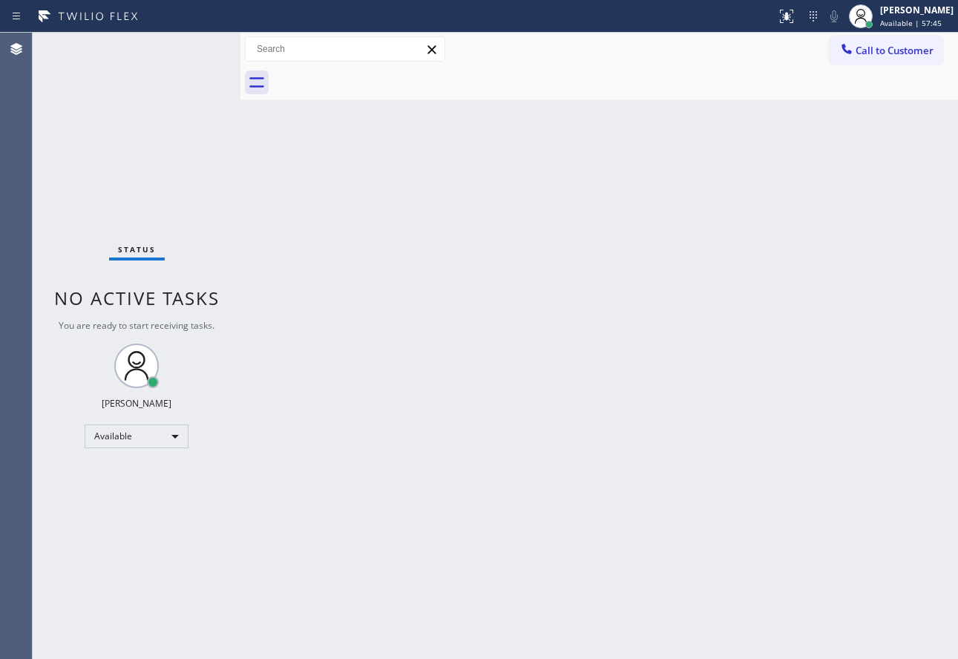
click at [671, 426] on div "Back to Dashboard Change Sender ID Customers Technicians Select a contact Outbo…" at bounding box center [600, 346] width 718 height 627
click at [837, 252] on div "Back to Dashboard Change Sender ID Customers Technicians Select a contact Outbo…" at bounding box center [600, 346] width 718 height 627
click at [557, 417] on div "Back to Dashboard Change Sender ID Customers Technicians Select a contact Outbo…" at bounding box center [600, 346] width 718 height 627
click at [899, 10] on div "[PERSON_NAME]" at bounding box center [916, 10] width 75 height 13
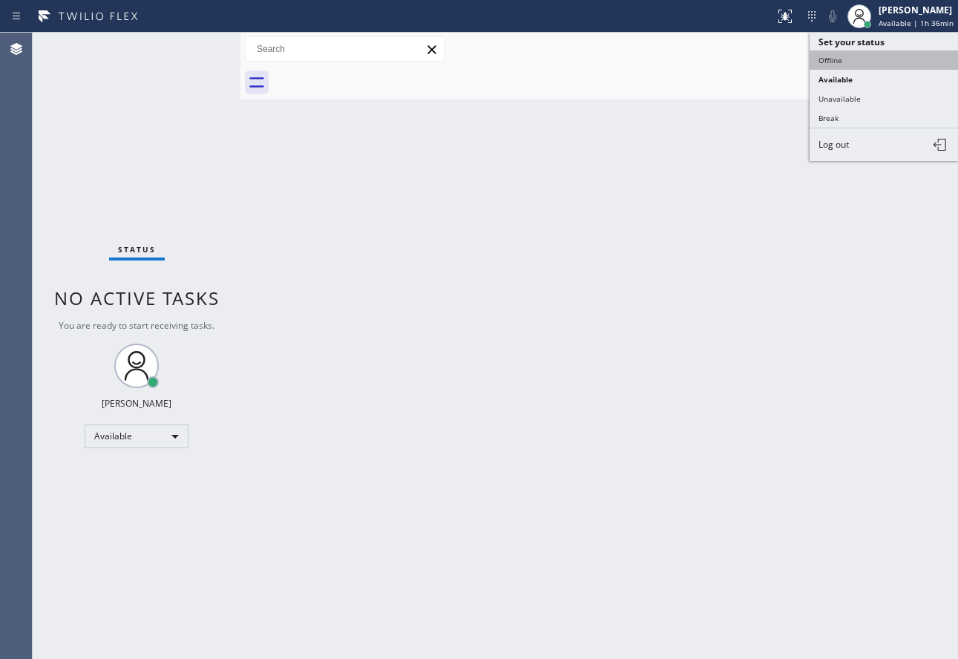
click at [834, 67] on button "Offline" at bounding box center [884, 59] width 148 height 19
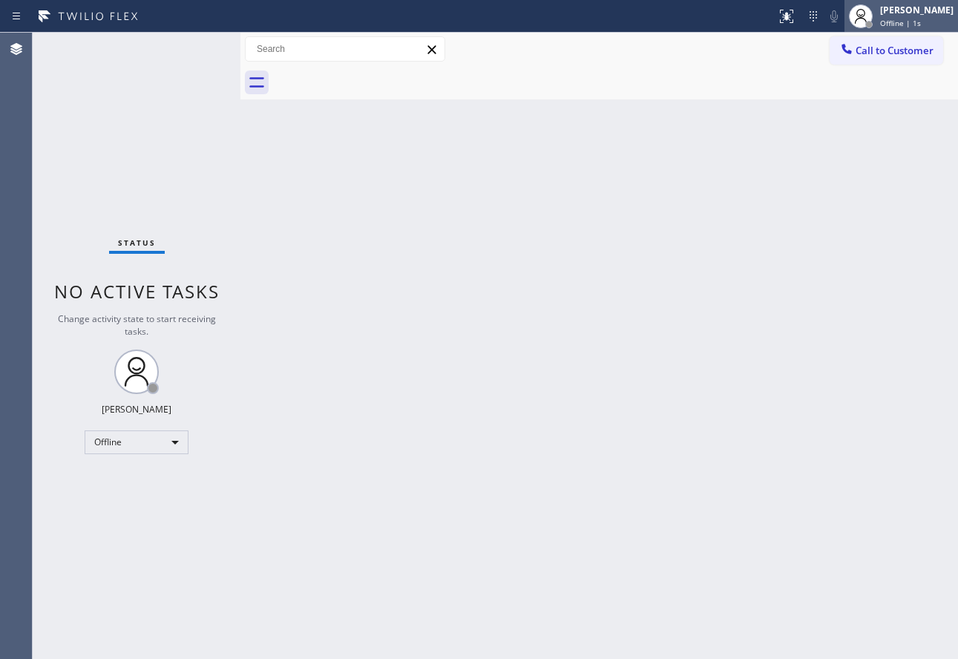
click at [923, 16] on div "[PERSON_NAME]" at bounding box center [918, 10] width 74 height 13
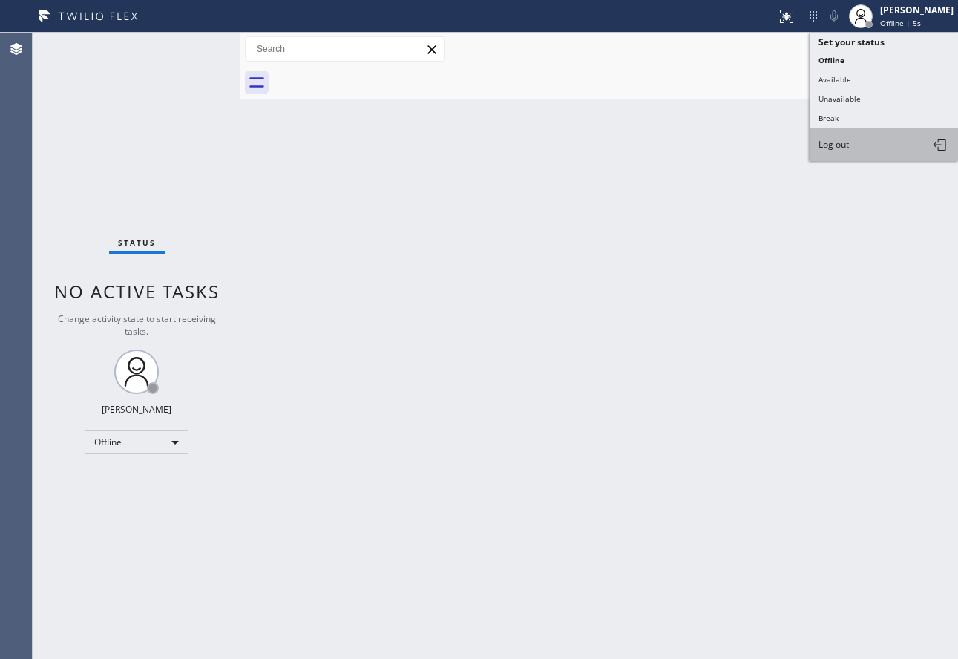
click at [844, 145] on span "Log out" at bounding box center [834, 144] width 30 height 13
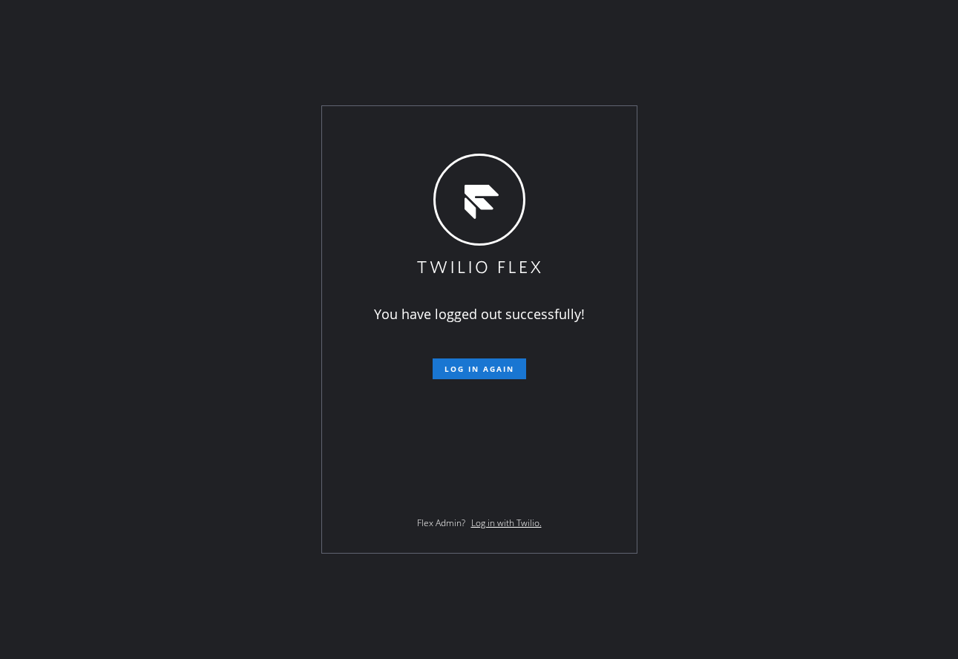
click at [490, 656] on div "You have logged out successfully! Log in again Flex Admin? Log in with Twilio." at bounding box center [479, 329] width 958 height 659
